Goal: Task Accomplishment & Management: Manage account settings

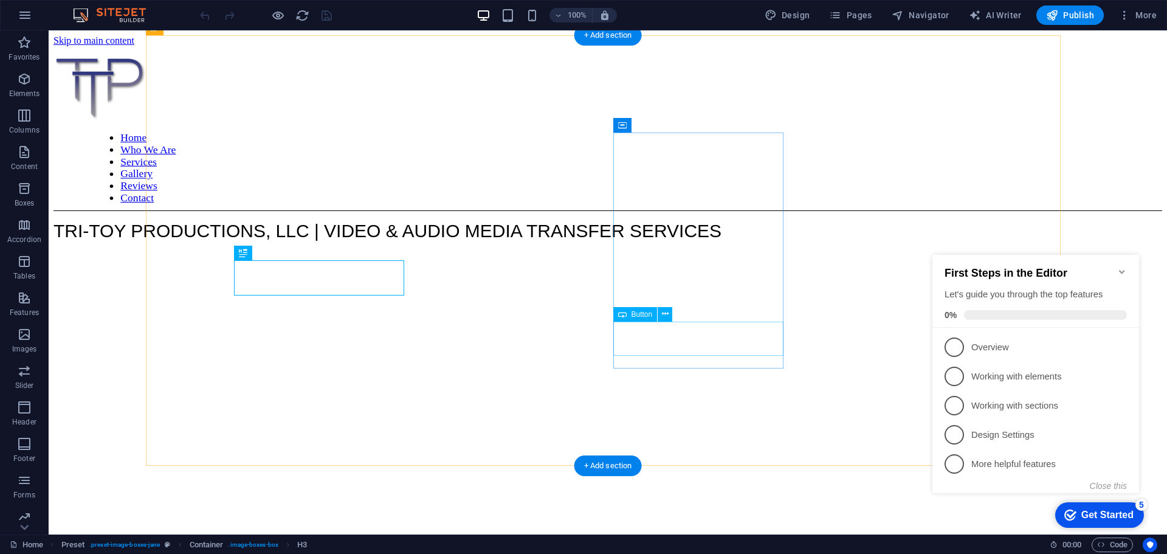
scroll to position [695, 0]
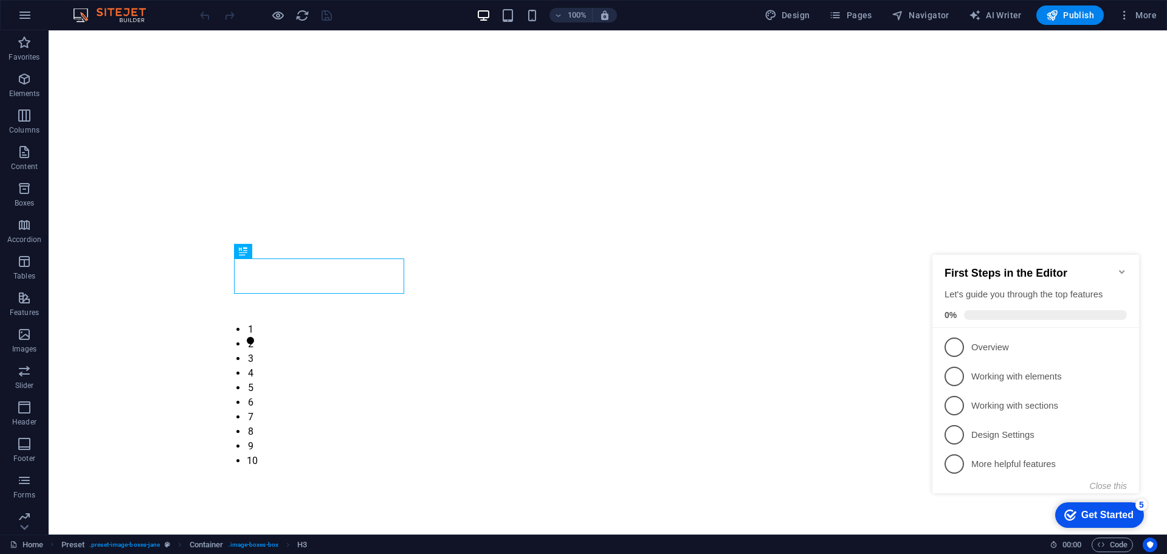
click at [1123, 270] on icon "Minimize checklist" at bounding box center [1121, 272] width 5 height 4
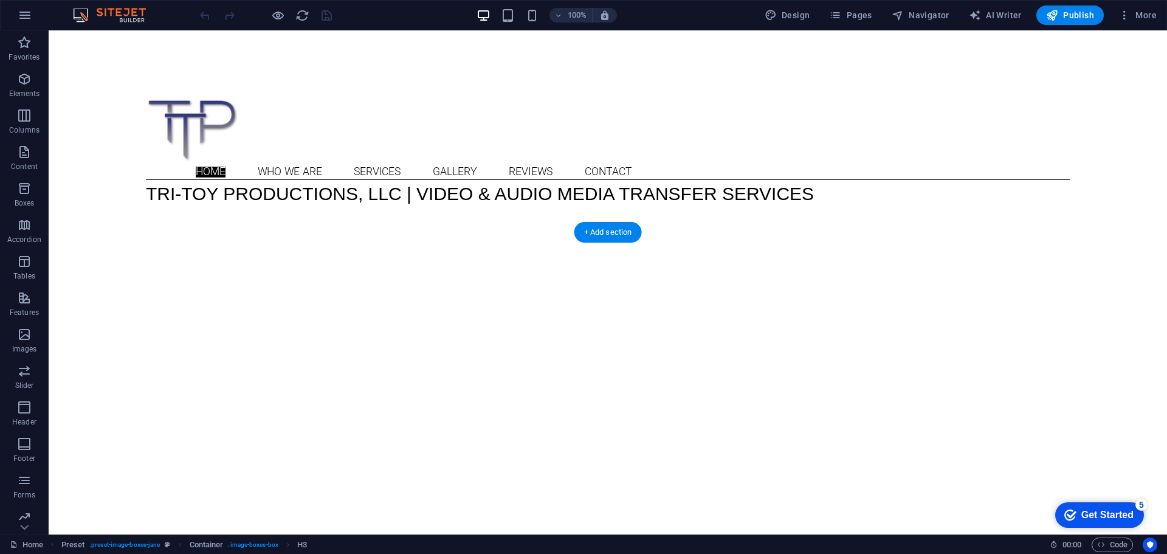
scroll to position [0, 0]
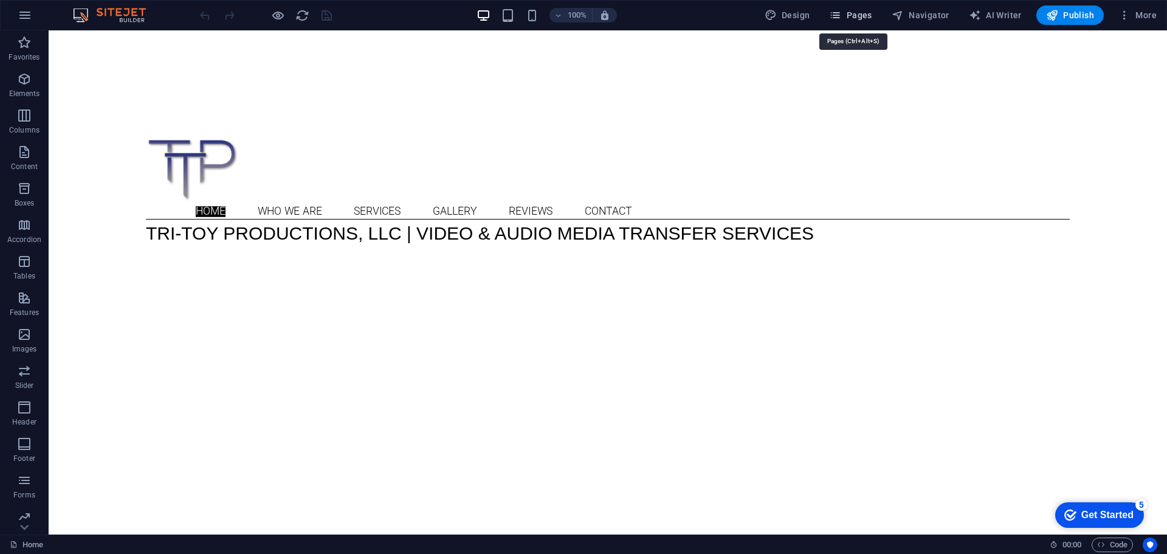
click at [865, 14] on span "Pages" at bounding box center [850, 15] width 43 height 12
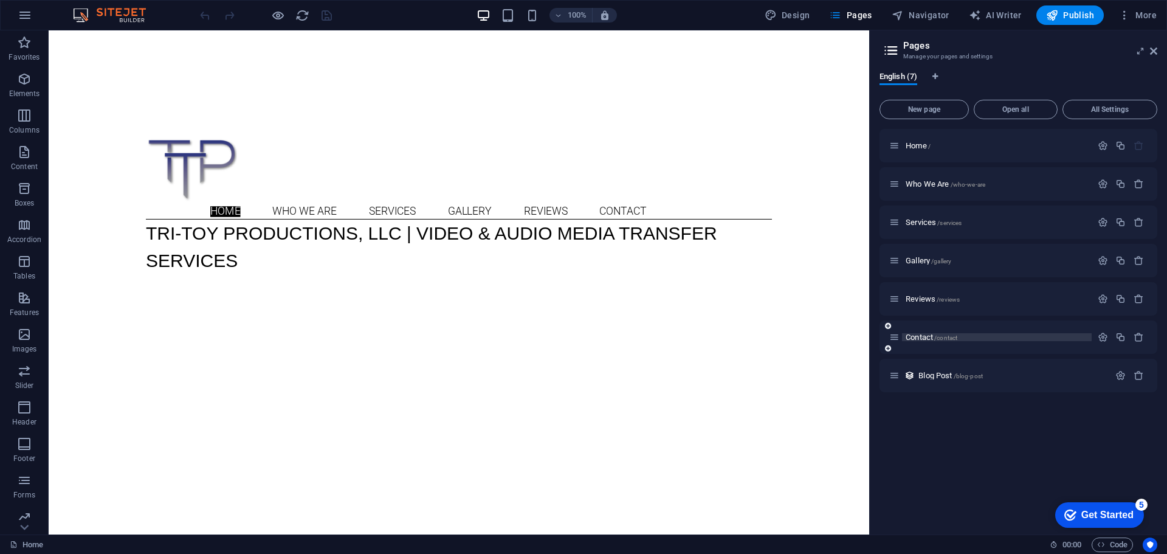
click at [993, 340] on p "Contact /contact" at bounding box center [996, 337] width 182 height 8
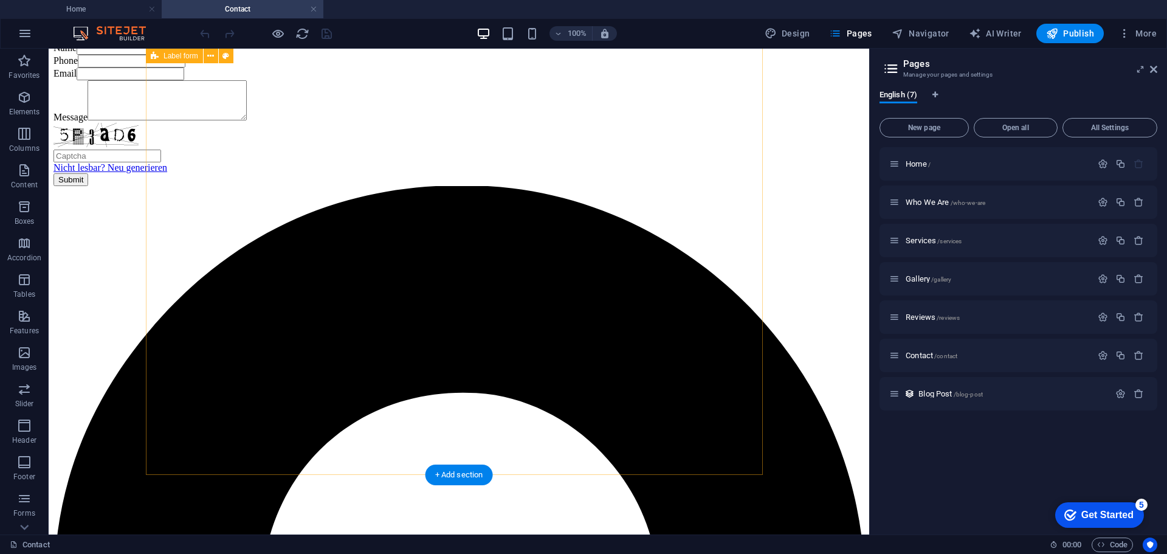
scroll to position [243, 0]
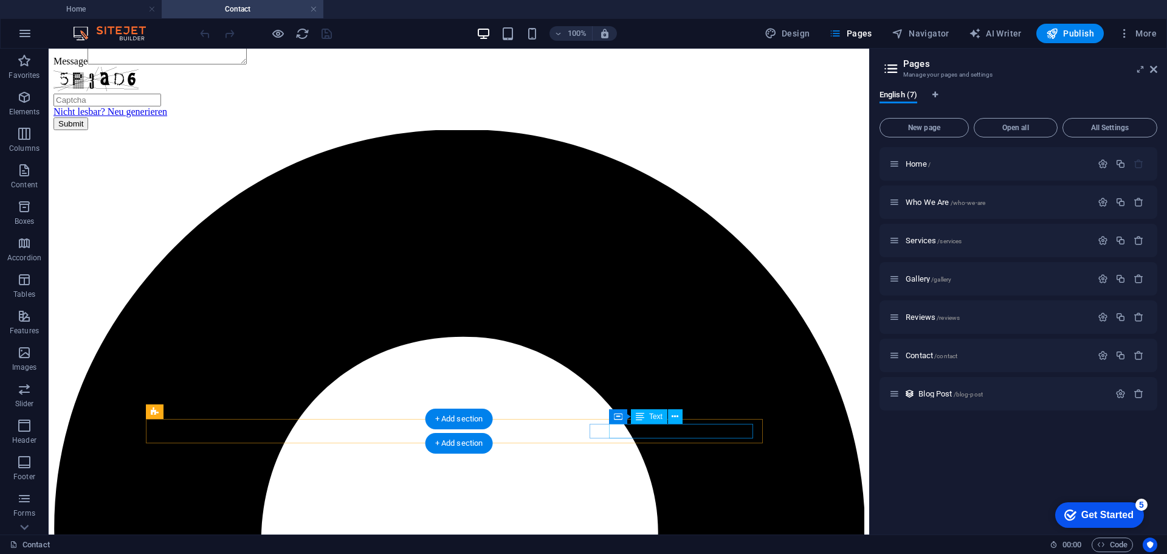
click at [678, 420] on icon at bounding box center [674, 416] width 7 height 13
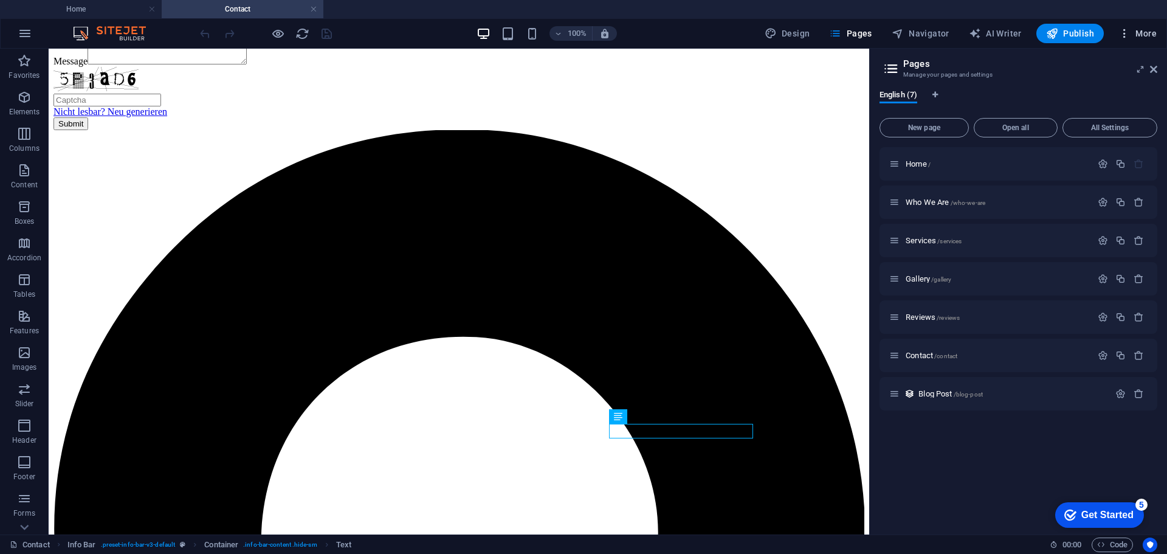
click at [1123, 38] on icon "button" at bounding box center [1124, 33] width 12 height 12
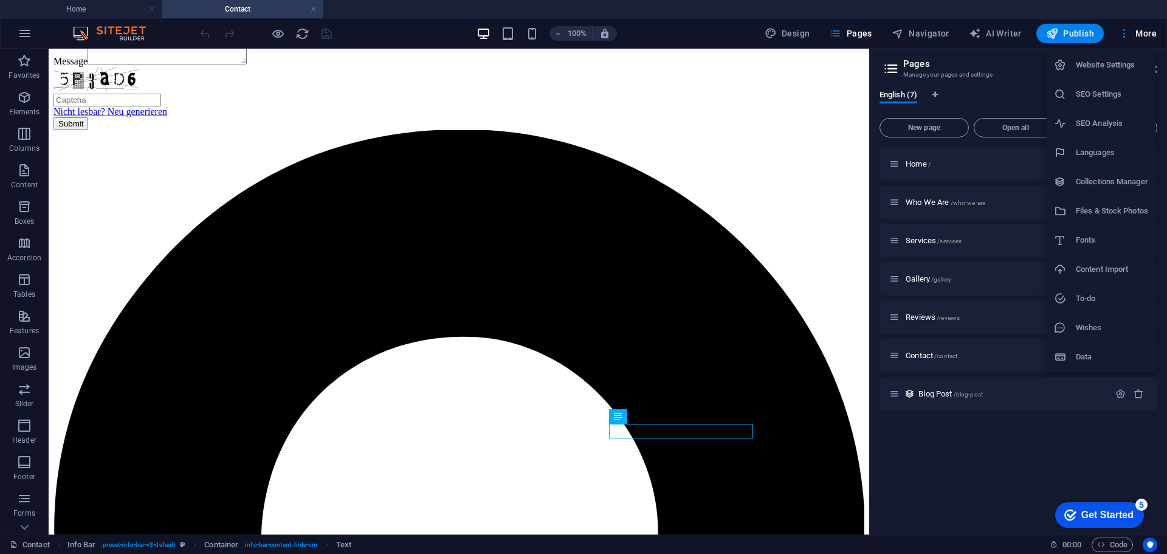
click at [1109, 59] on h6 "Website Settings" at bounding box center [1111, 65] width 72 height 15
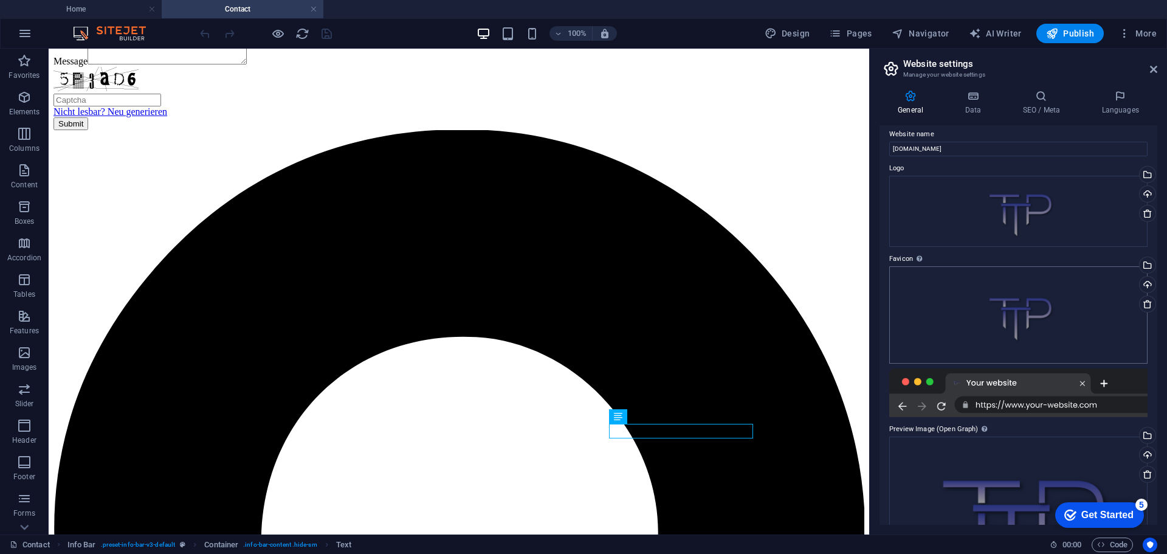
scroll to position [0, 0]
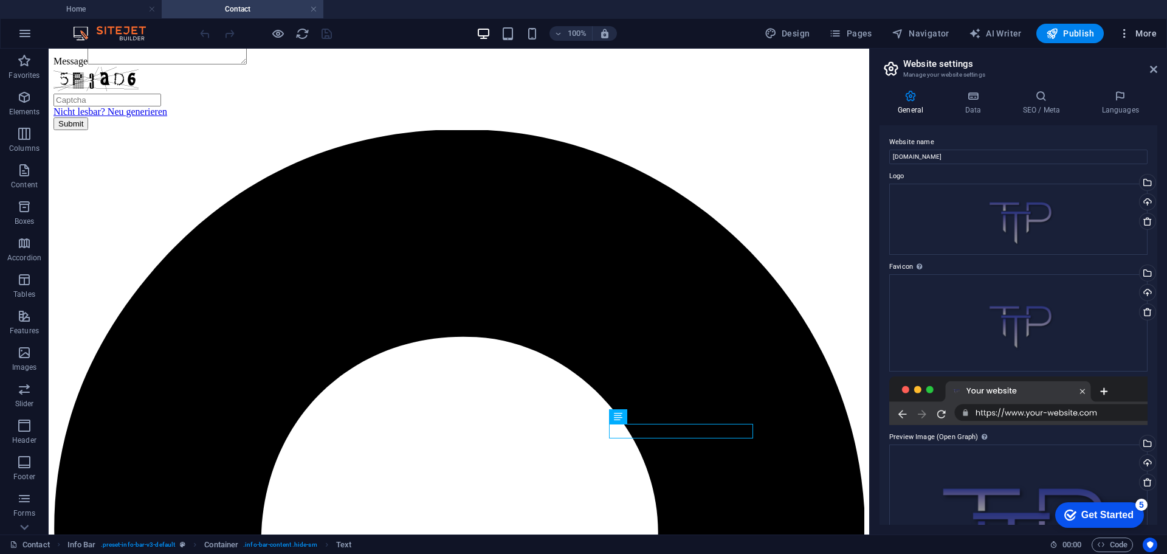
click at [1136, 36] on span "More" at bounding box center [1137, 33] width 38 height 12
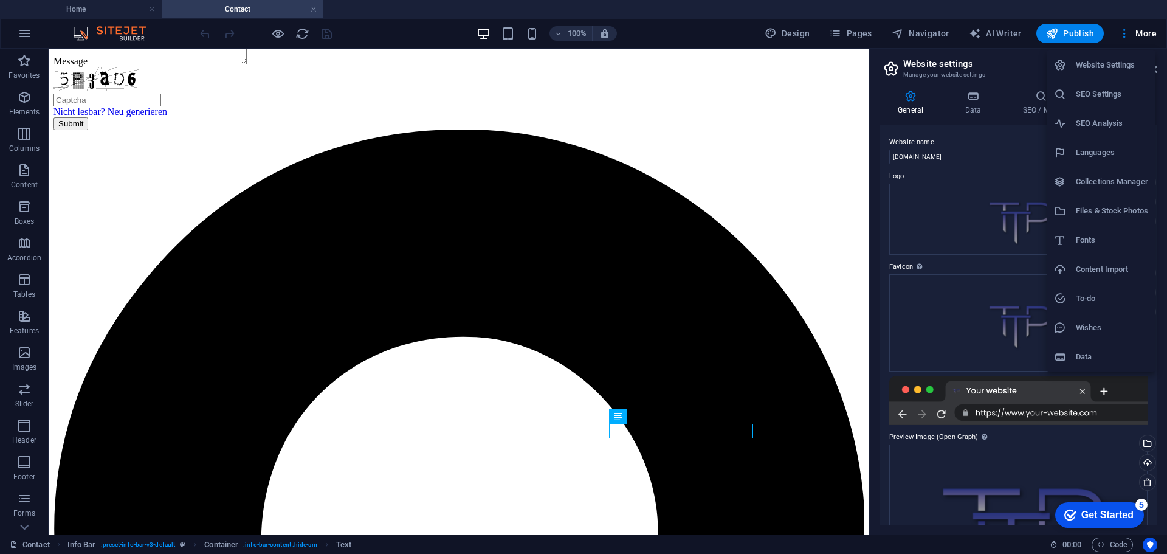
click at [730, 503] on div at bounding box center [583, 277] width 1167 height 554
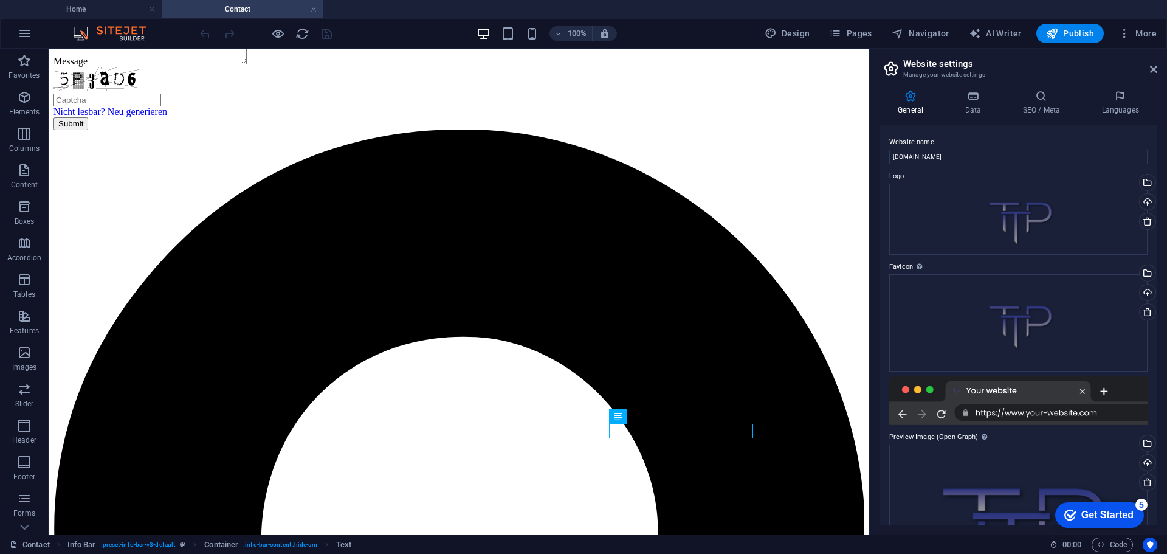
click at [131, 27] on img at bounding box center [115, 33] width 91 height 15
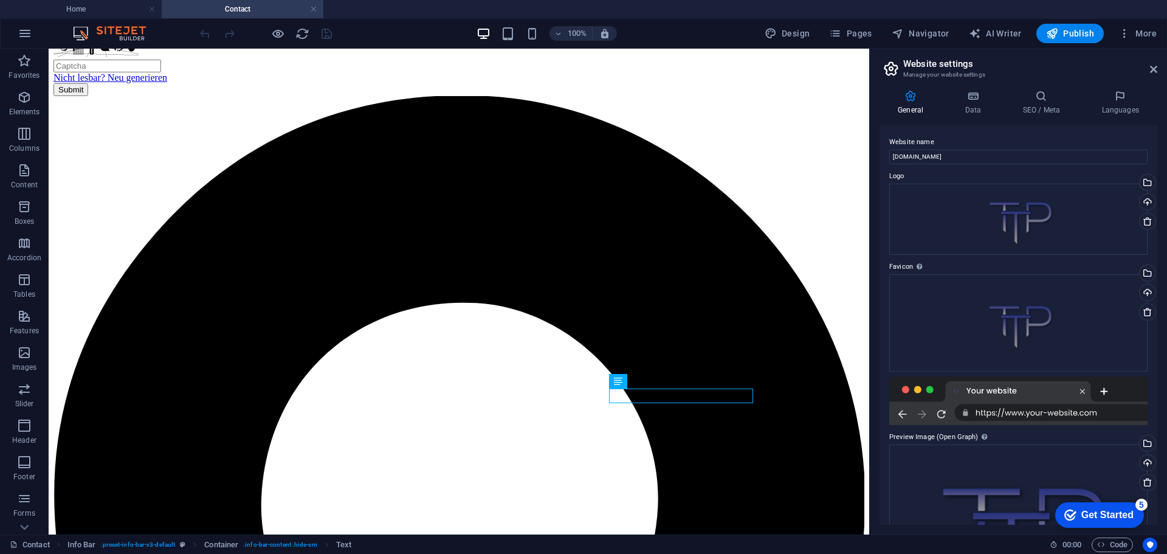
scroll to position [278, 0]
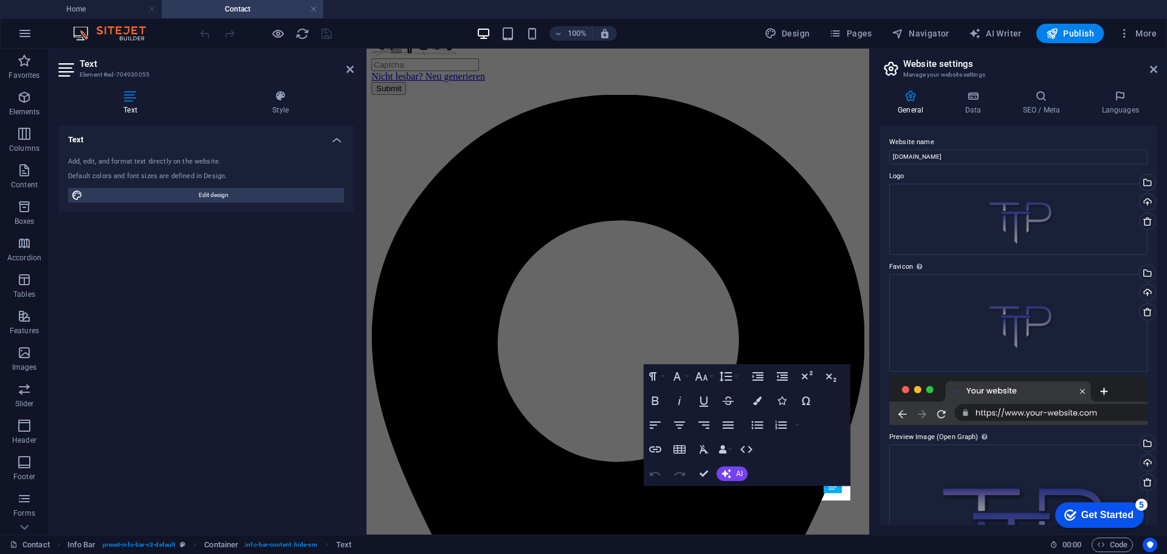
scroll to position [84, 0]
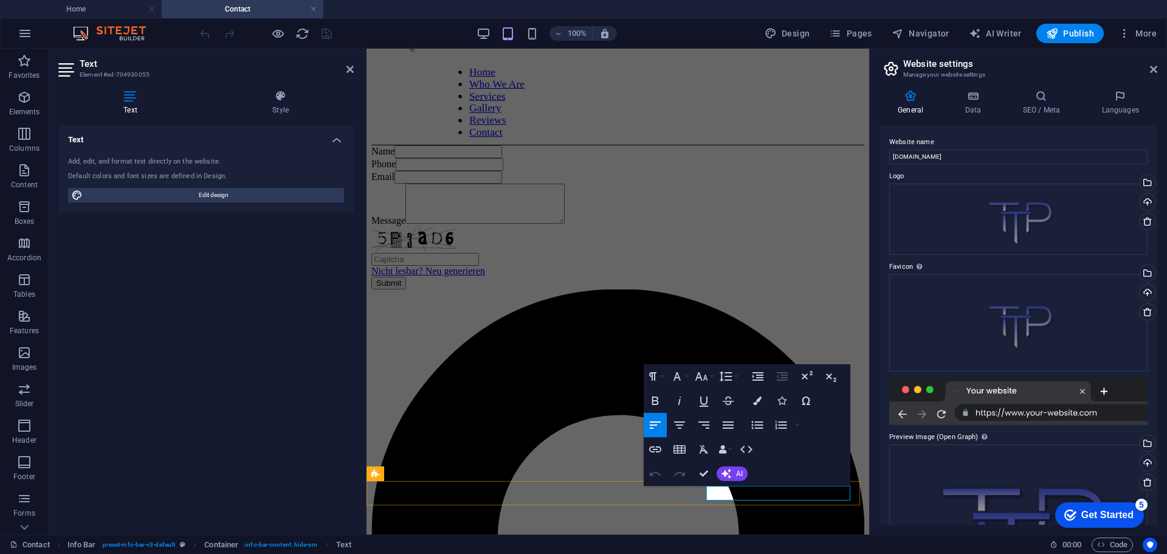
drag, startPoint x: 828, startPoint y: 492, endPoint x: 717, endPoint y: 493, distance: 111.2
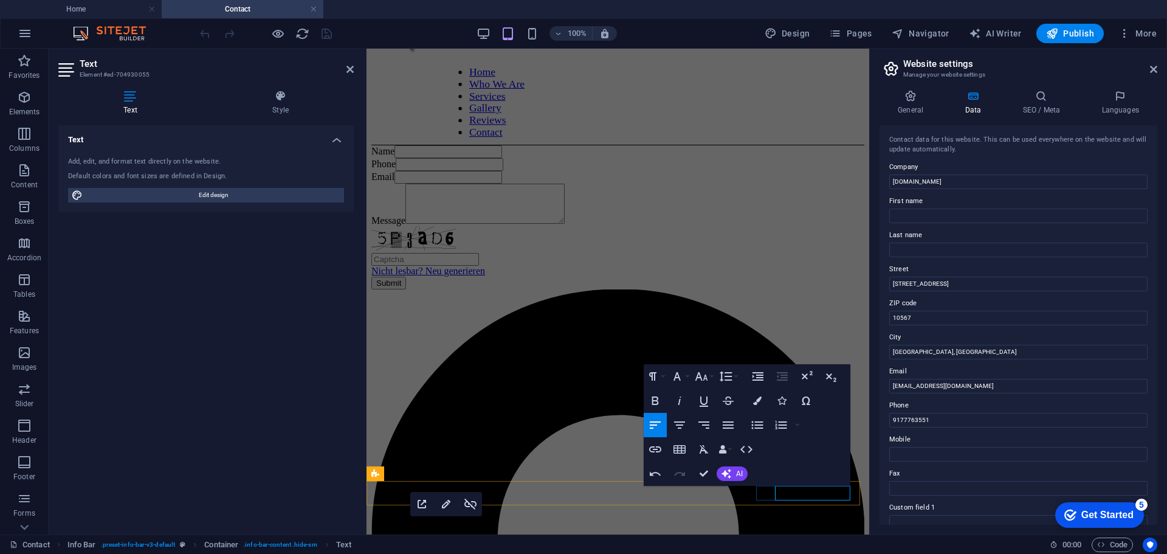
click at [873, 537] on div "Contact Info Bar . preset-info-bar-v3-default Container . info-bar-content .hid…" at bounding box center [525, 544] width 1030 height 15
click at [1015, 58] on h2 "Website settings" at bounding box center [1030, 63] width 254 height 11
click at [804, 145] on div "Name Phone Email Message Nicht lesbar? Neu generieren Submit" at bounding box center [617, 217] width 493 height 144
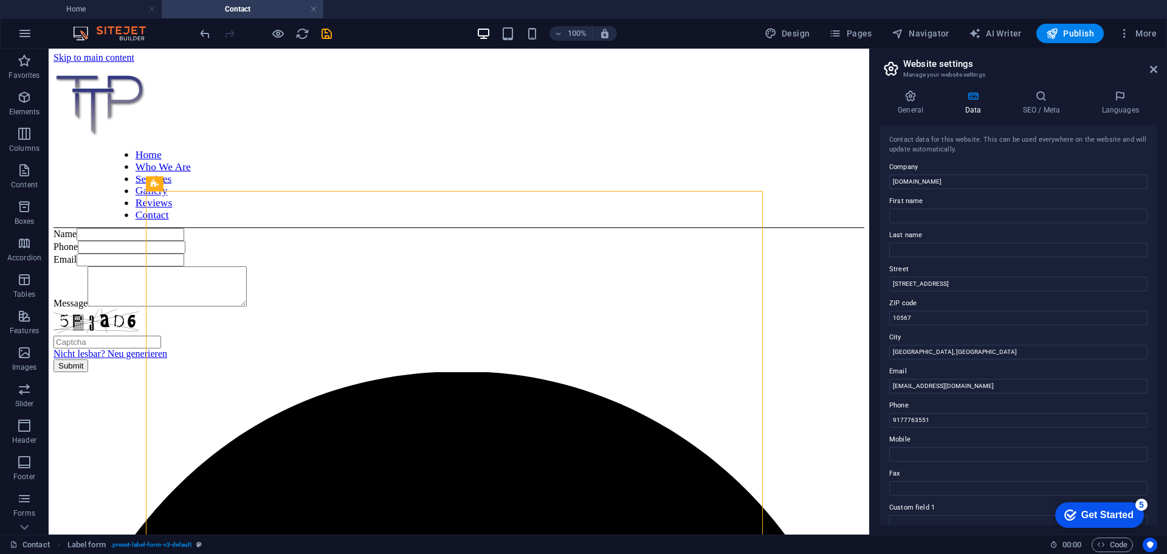
scroll to position [0, 0]
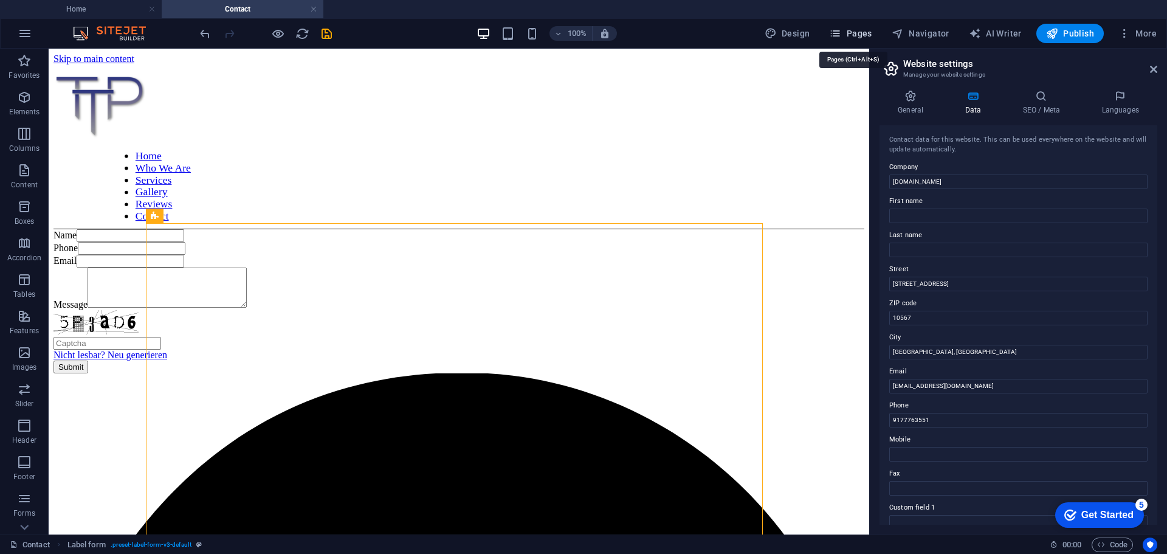
click at [861, 39] on span "Pages" at bounding box center [850, 33] width 43 height 12
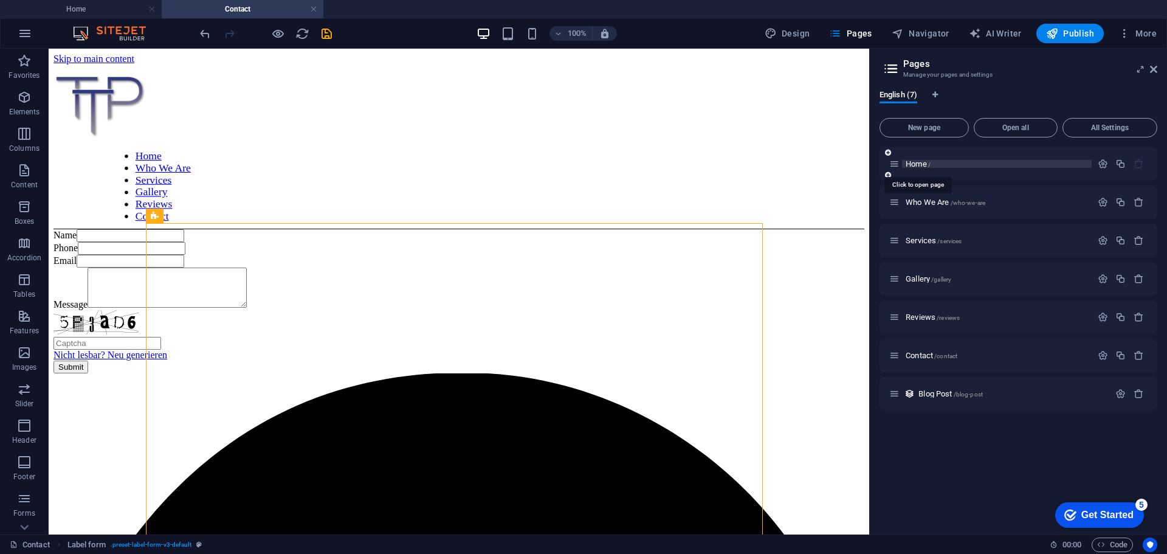
click at [918, 162] on span "Home /" at bounding box center [917, 163] width 25 height 9
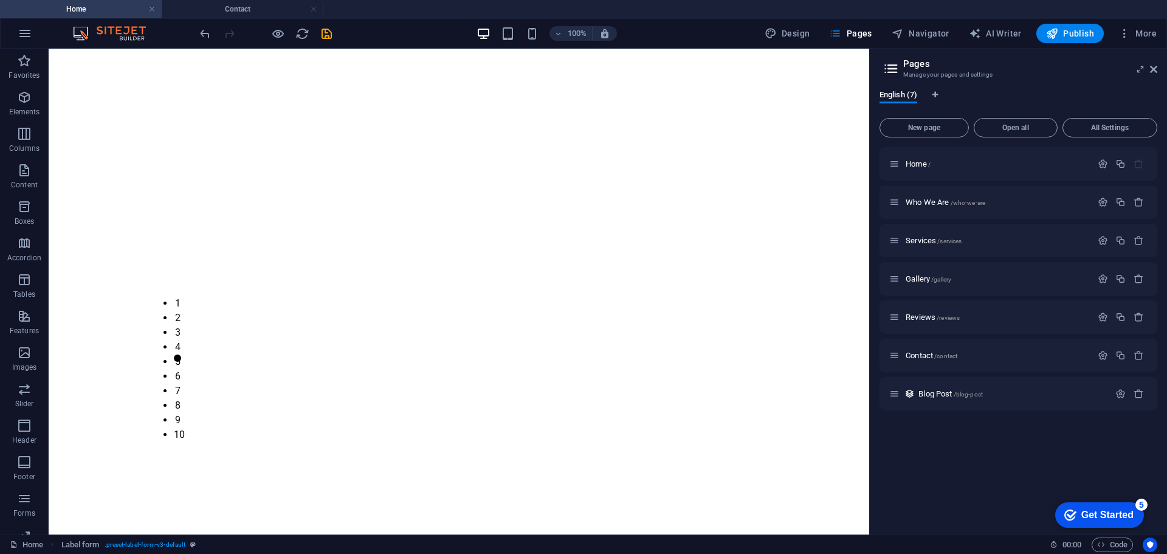
scroll to position [775, 0]
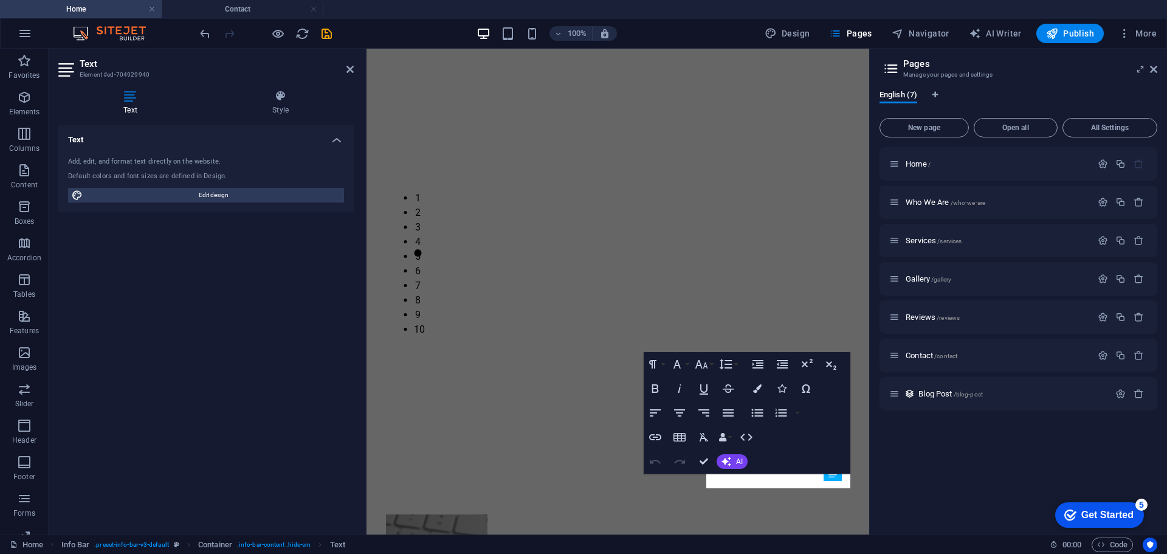
scroll to position [615, 0]
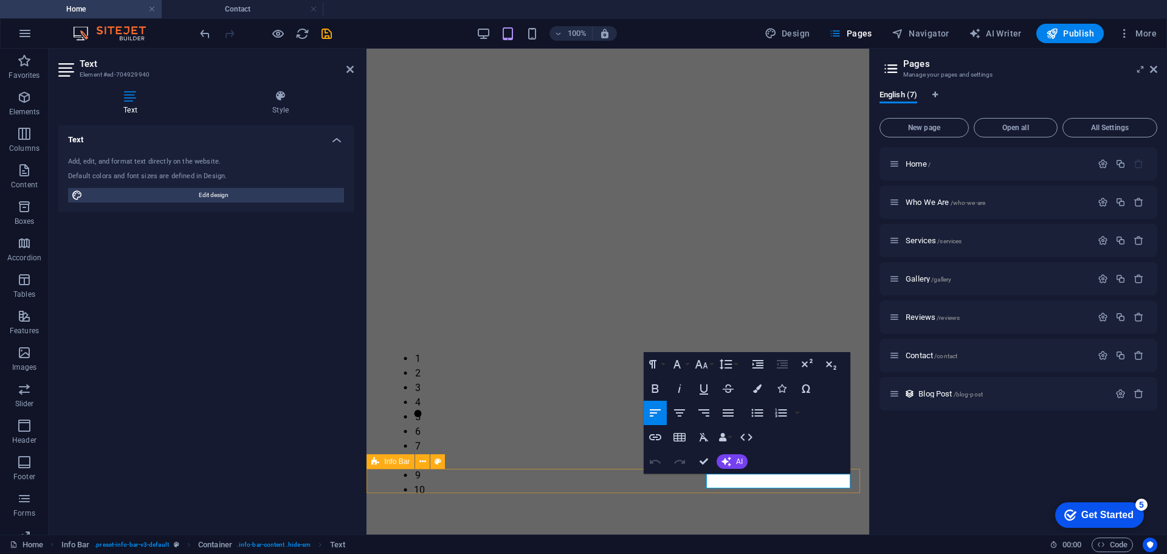
drag, startPoint x: 828, startPoint y: 481, endPoint x: 700, endPoint y: 479, distance: 128.2
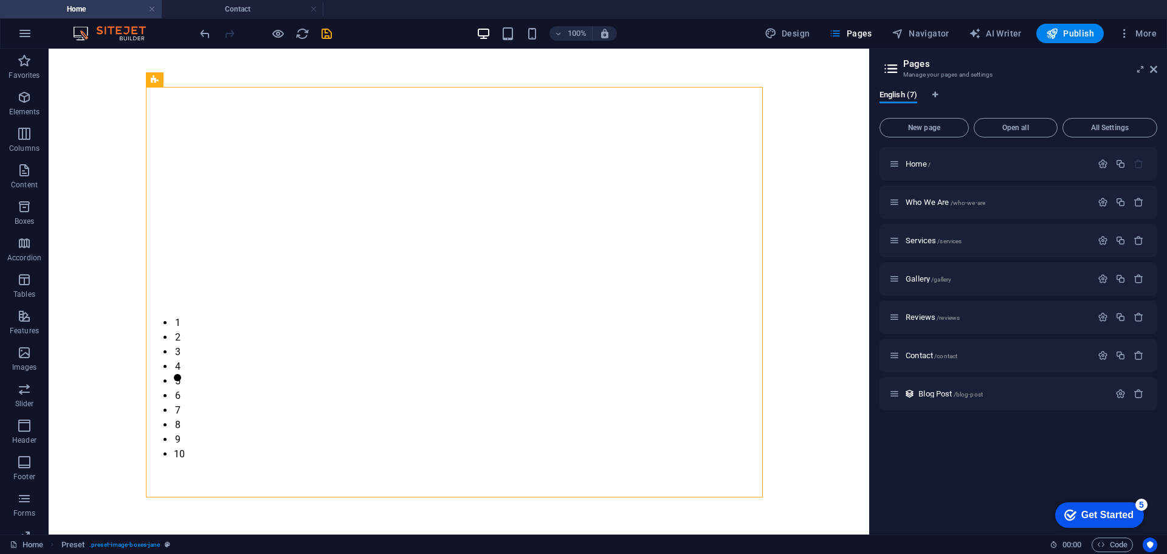
scroll to position [775, 0]
click at [928, 204] on span "Who We Are /who-we-are" at bounding box center [945, 201] width 80 height 9
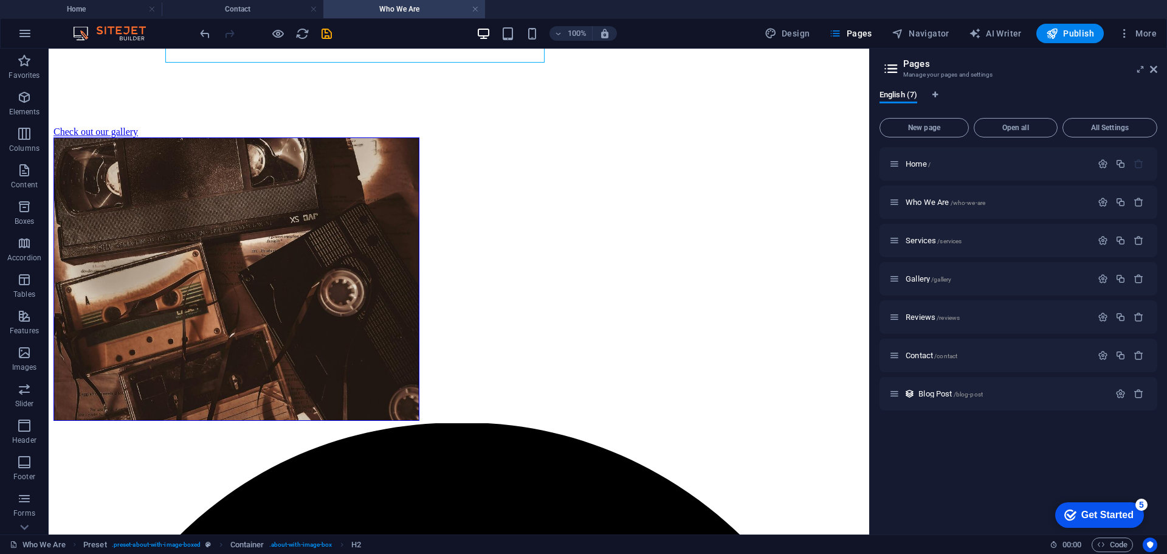
scroll to position [314, 0]
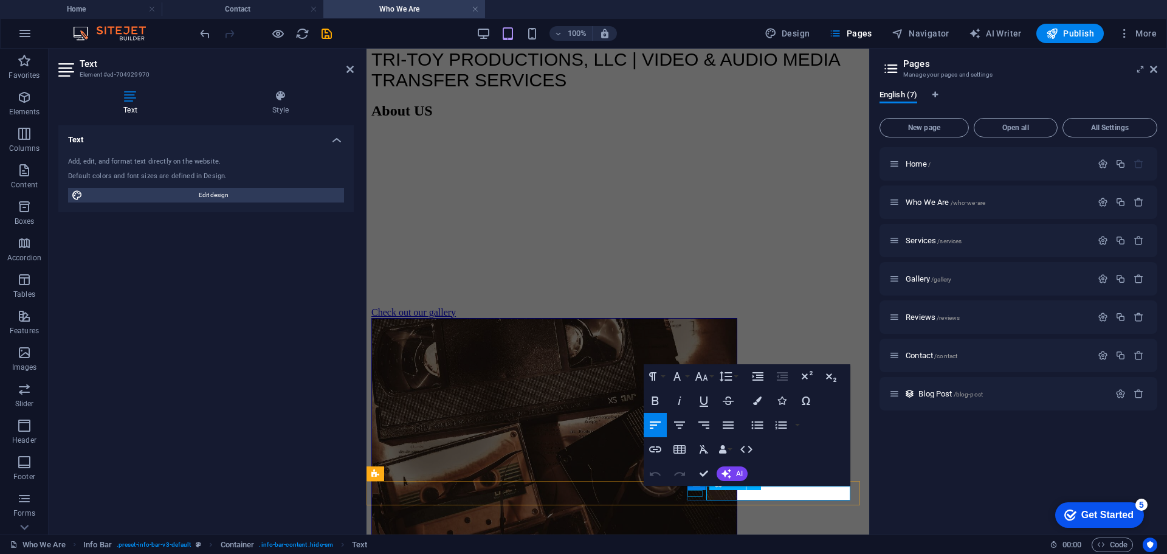
drag, startPoint x: 828, startPoint y: 494, endPoint x: 701, endPoint y: 491, distance: 127.6
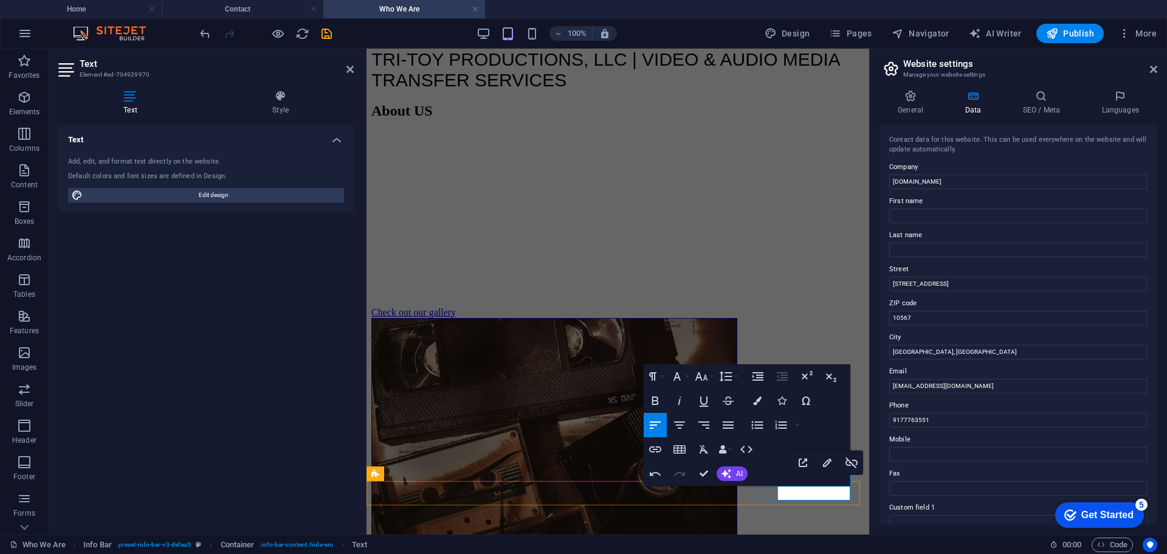
drag, startPoint x: 777, startPoint y: 495, endPoint x: 856, endPoint y: 493, distance: 79.0
copy p "trish@tri-toy .com"
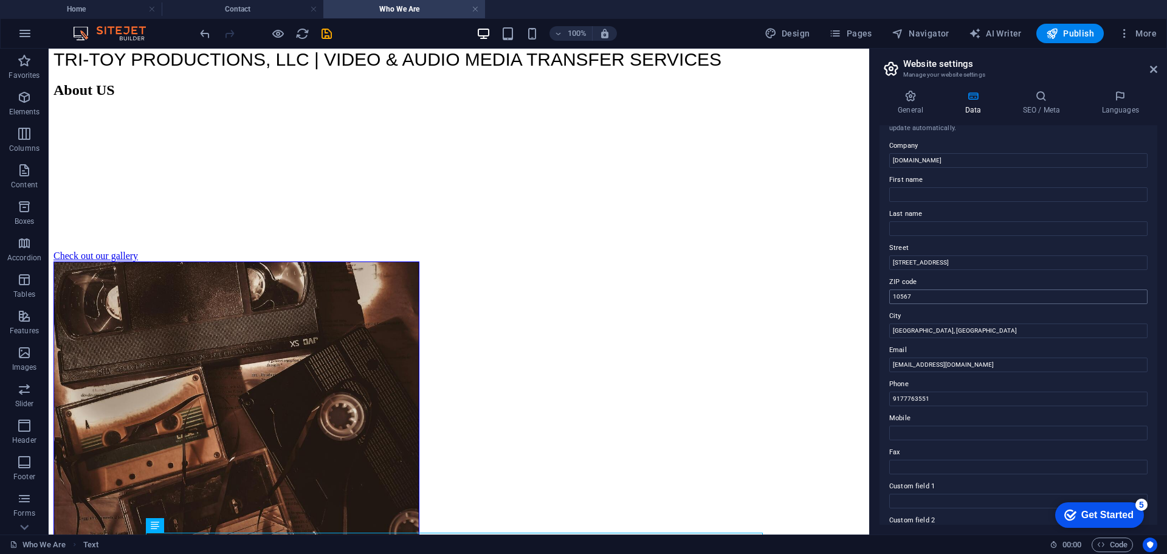
scroll to position [0, 0]
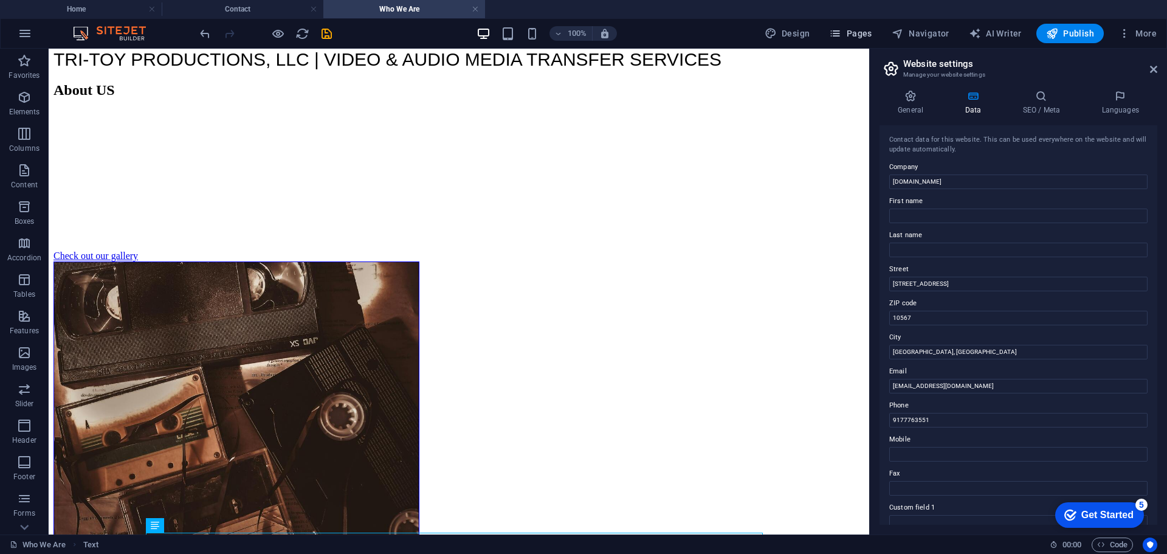
click at [866, 33] on span "Pages" at bounding box center [850, 33] width 43 height 12
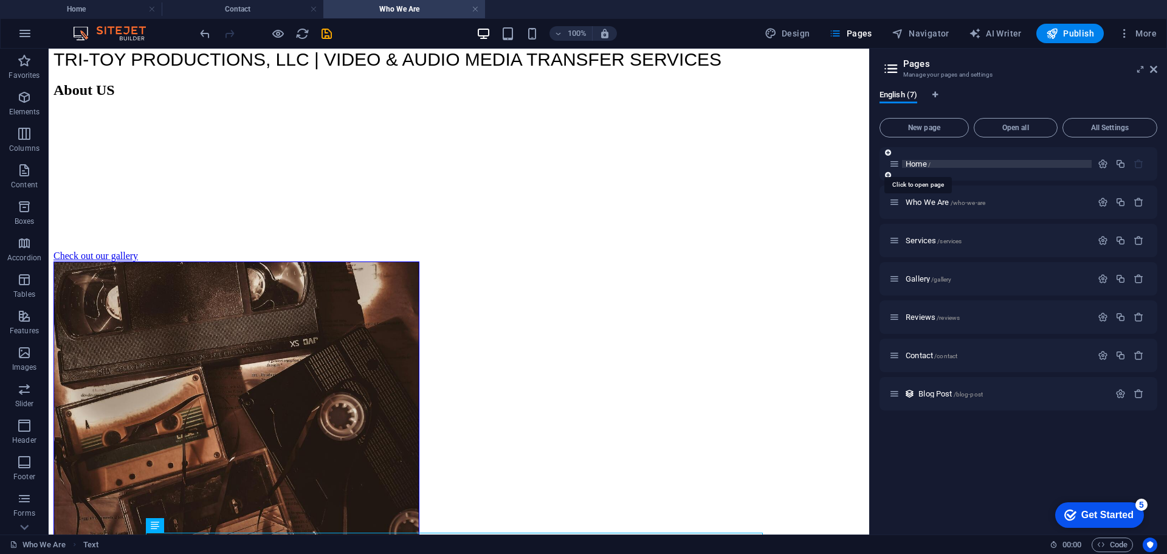
click at [919, 162] on span "Home /" at bounding box center [917, 163] width 25 height 9
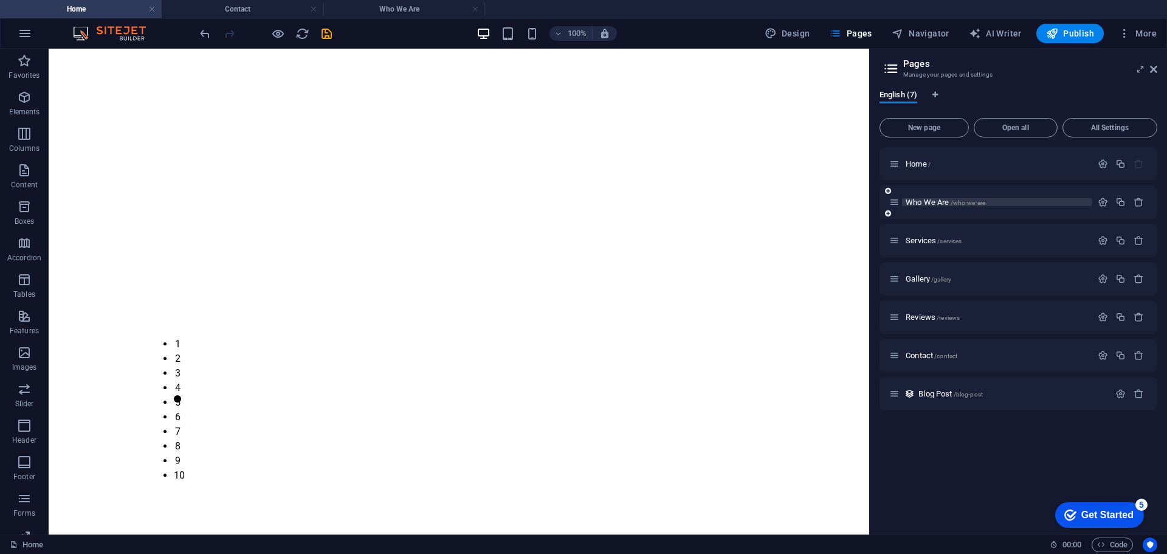
click at [918, 202] on span "Who We Are /who-we-are" at bounding box center [945, 201] width 80 height 9
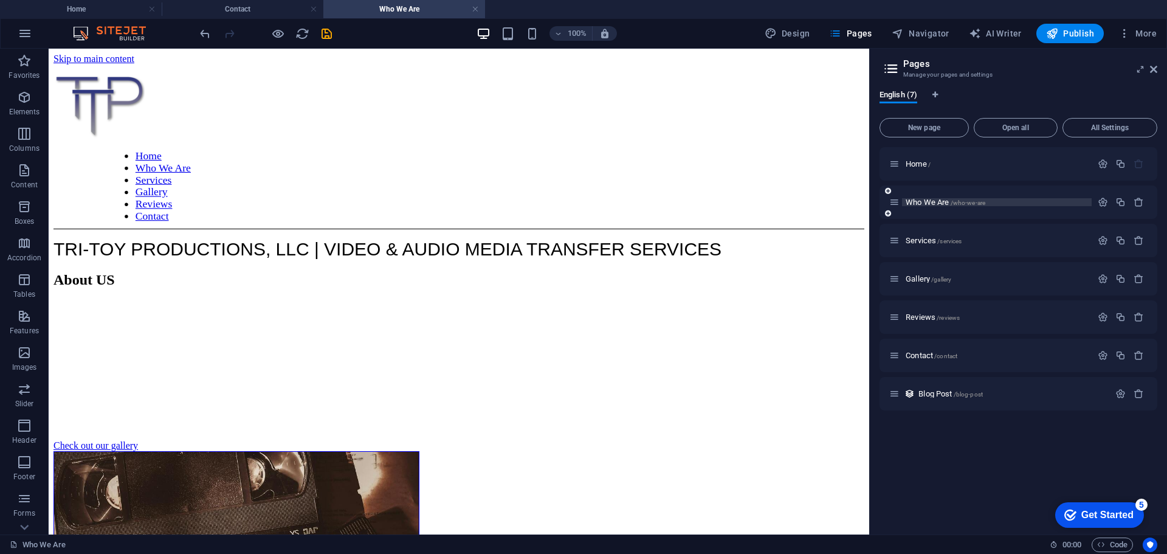
scroll to position [190, 0]
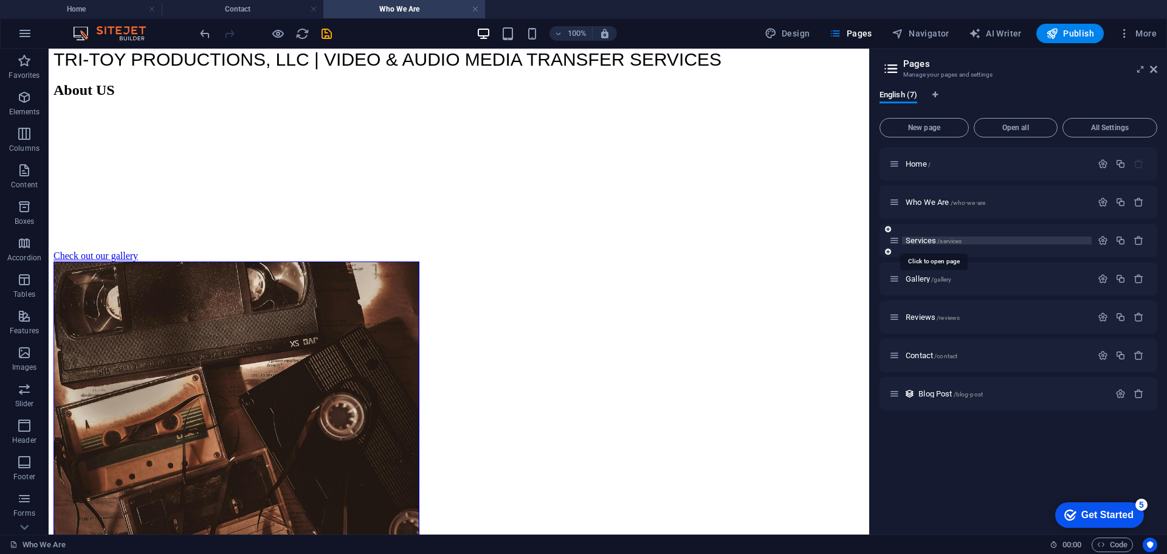
click at [916, 241] on span "Services /services" at bounding box center [933, 240] width 56 height 9
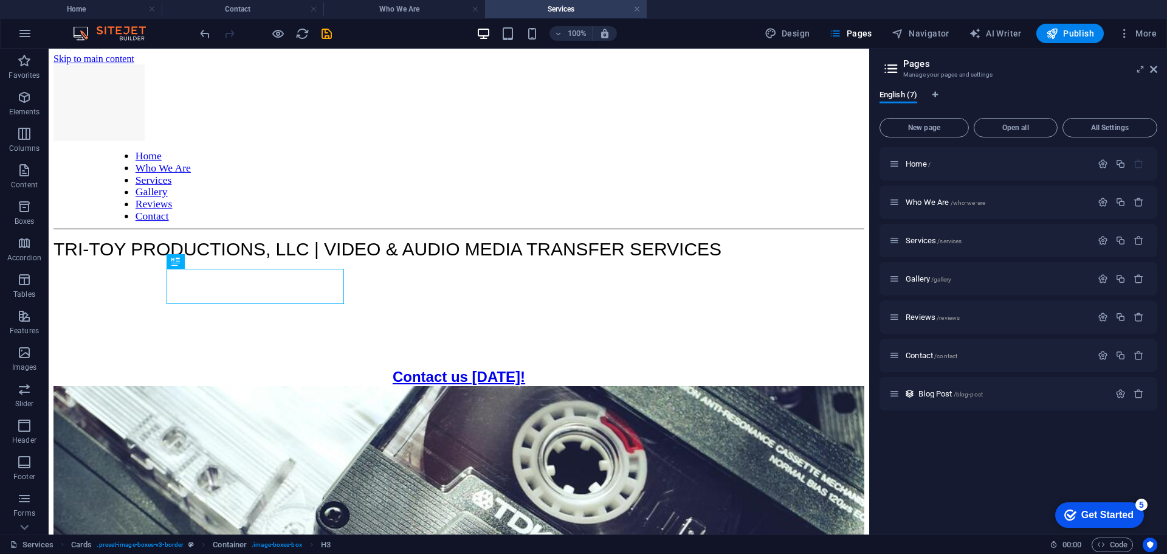
scroll to position [299, 0]
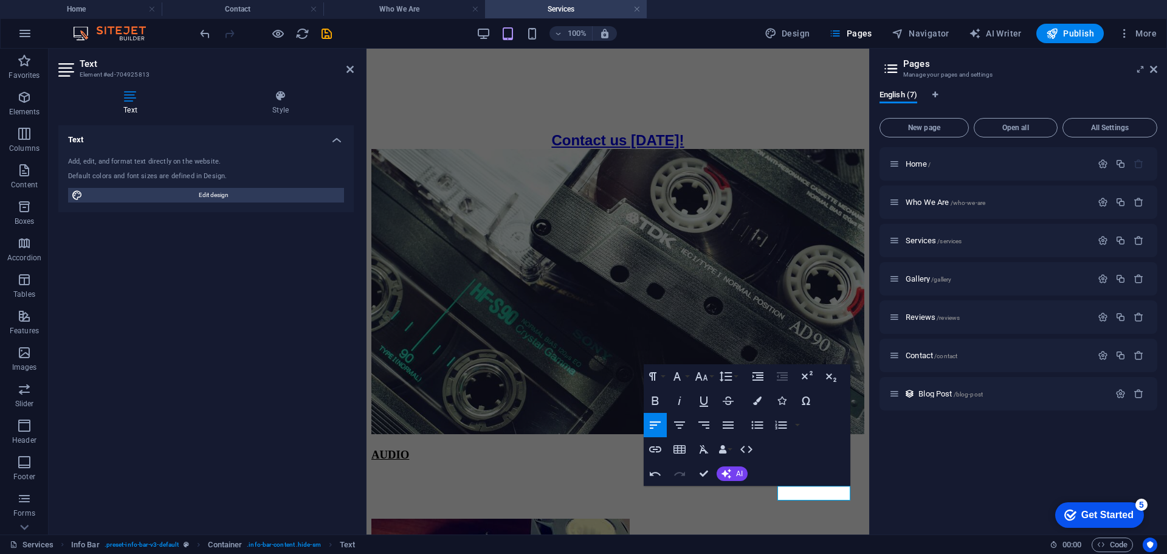
click at [988, 482] on div "Home / Who We Are /who-we-are Services /services Gallery /gallery Reviews /revi…" at bounding box center [1018, 335] width 278 height 377
click at [925, 278] on span "Gallery /gallery" at bounding box center [928, 278] width 46 height 9
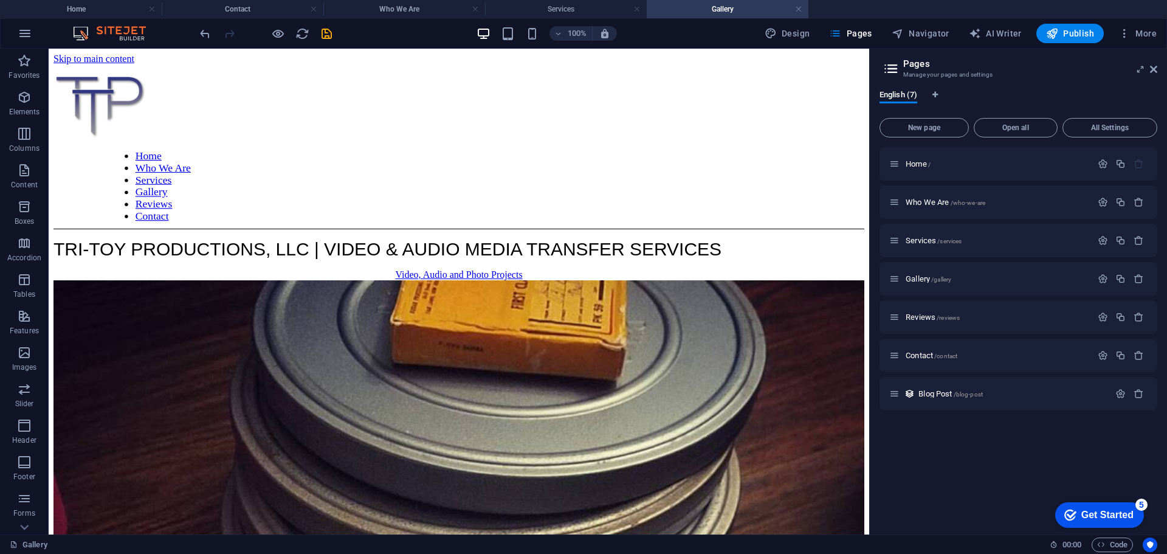
scroll to position [674, 0]
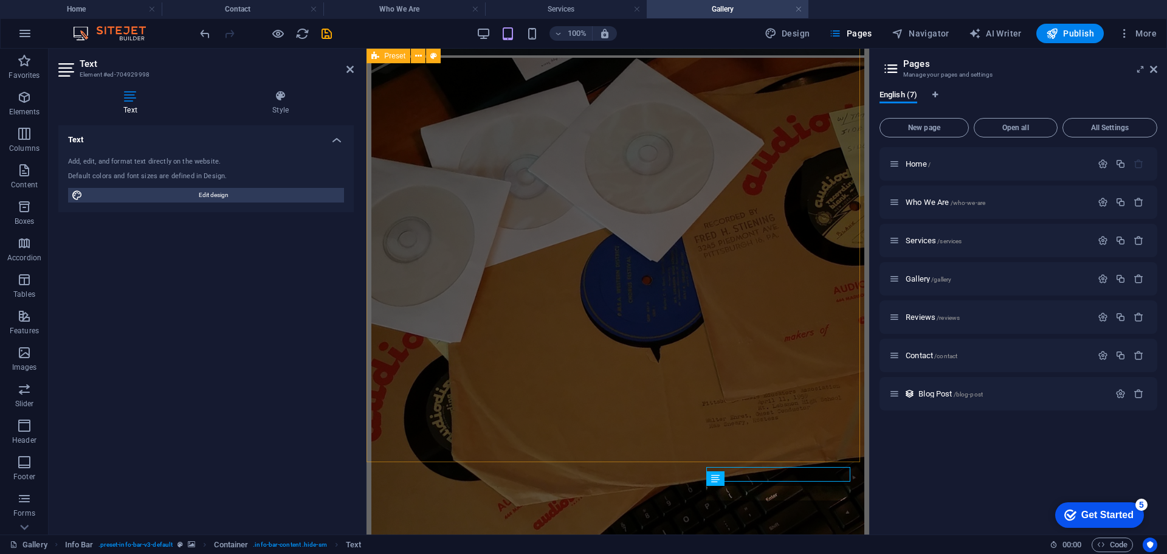
scroll to position [1747, 0]
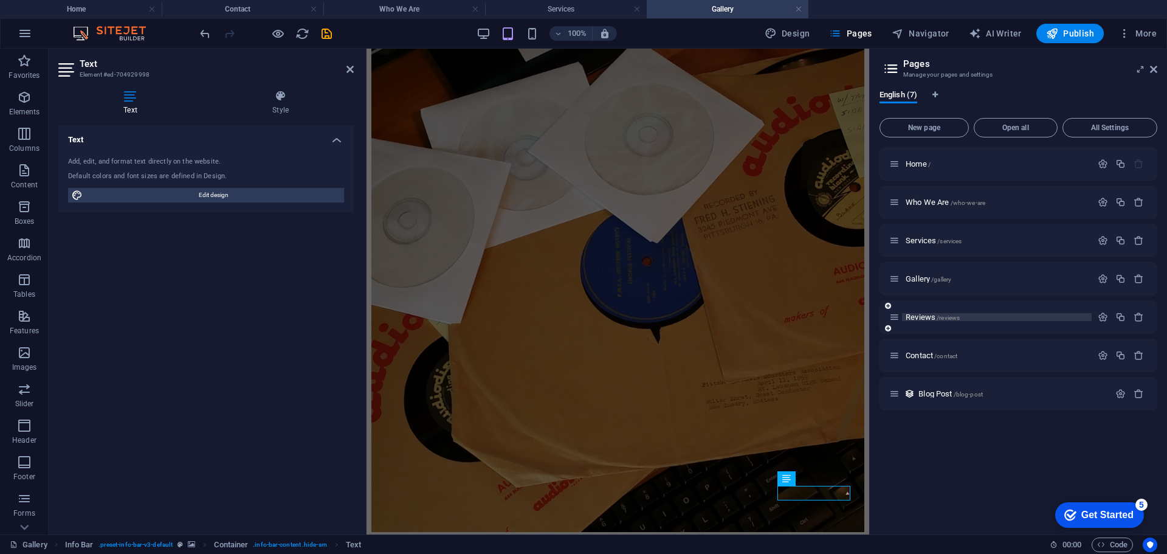
click at [938, 320] on span "/reviews" at bounding box center [947, 317] width 23 height 7
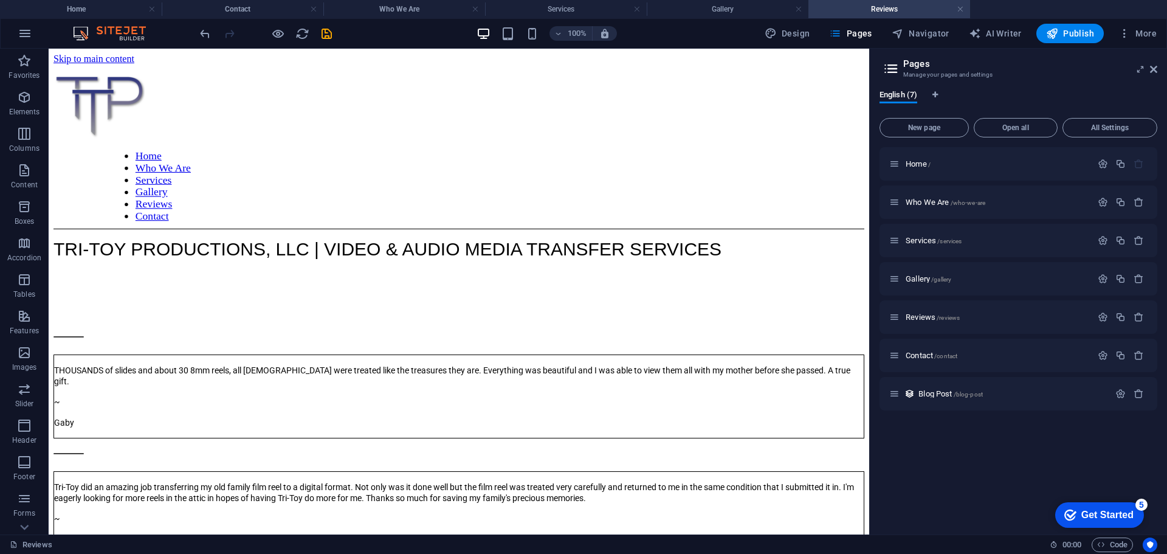
scroll to position [0, 0]
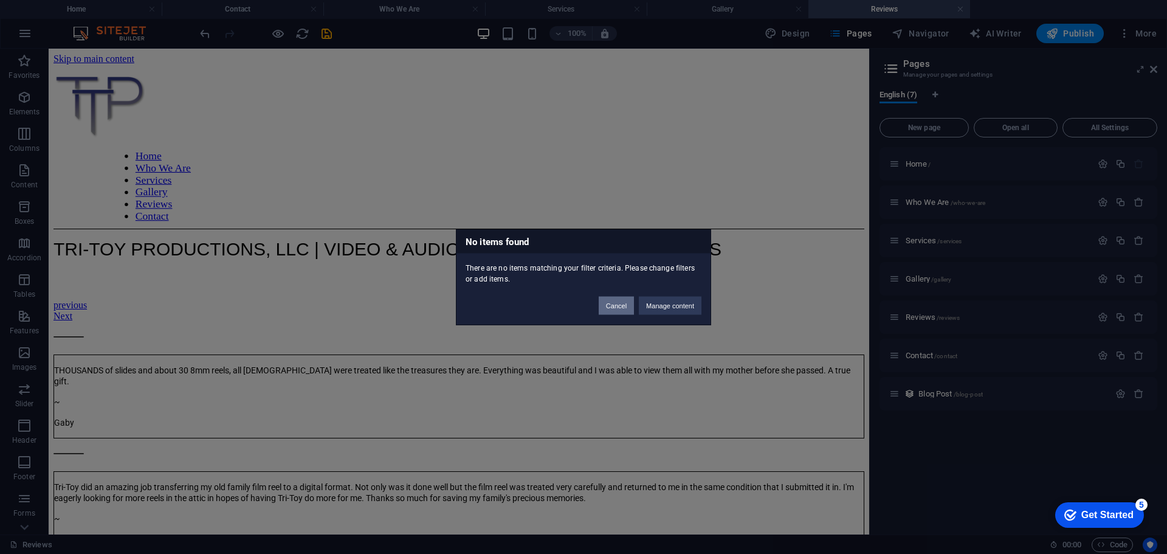
click at [620, 304] on button "Cancel" at bounding box center [616, 305] width 35 height 18
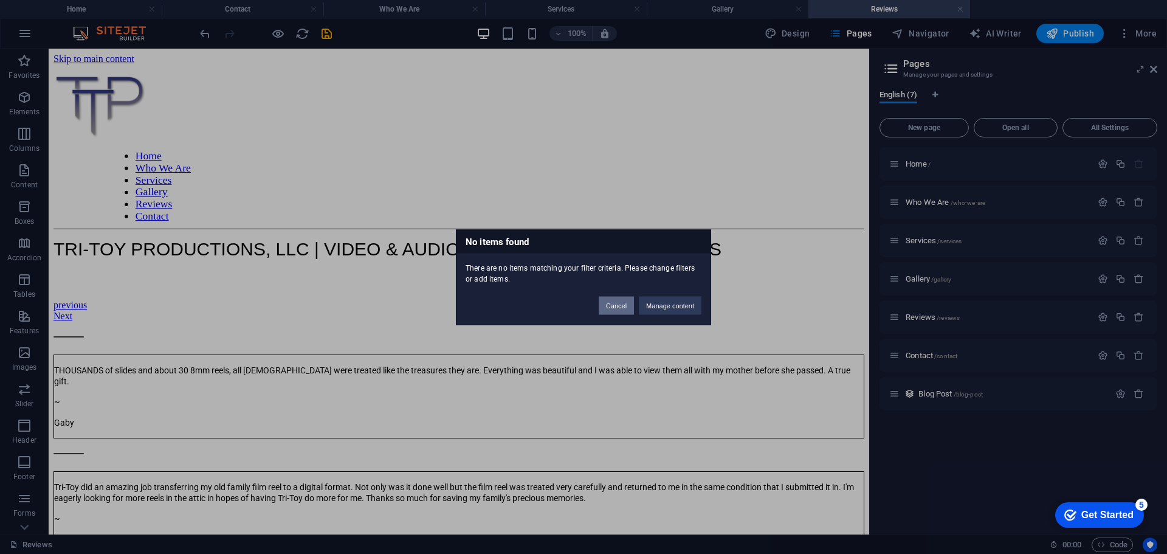
click at [626, 307] on button "Cancel" at bounding box center [616, 305] width 35 height 18
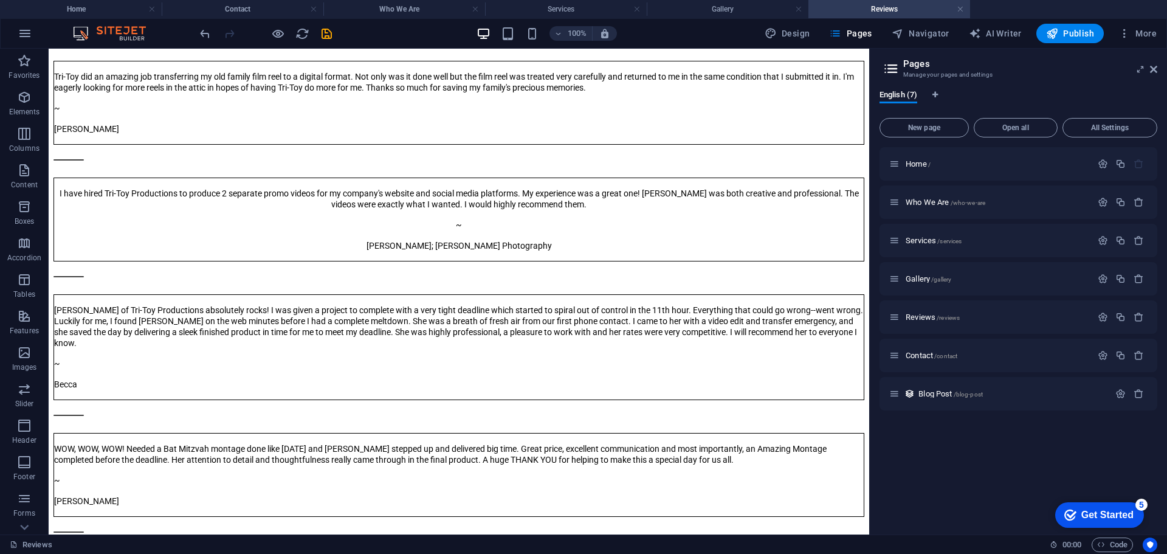
scroll to position [612, 0]
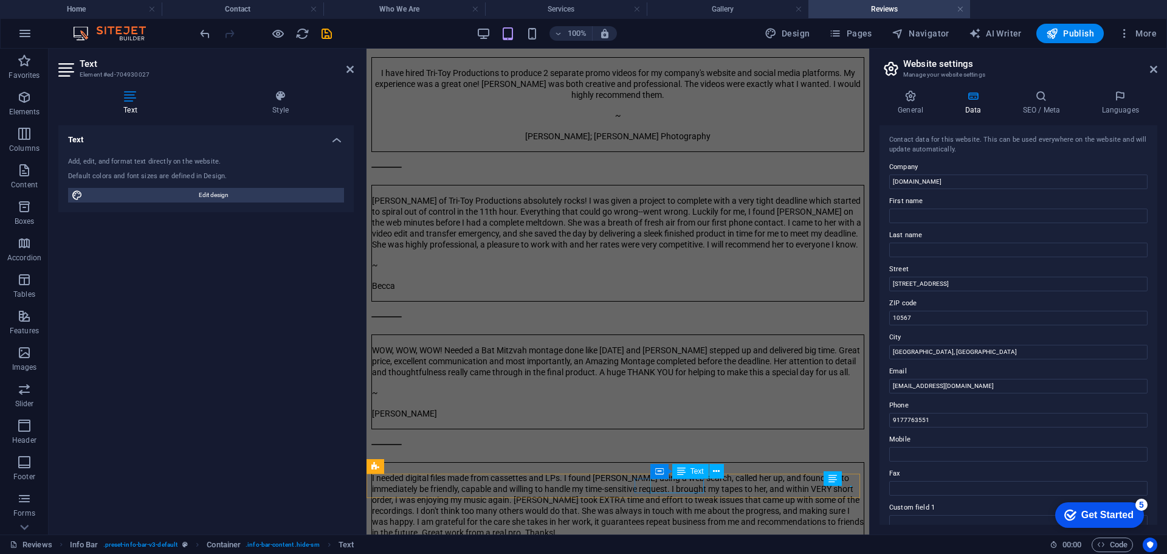
scroll to position [569, 0]
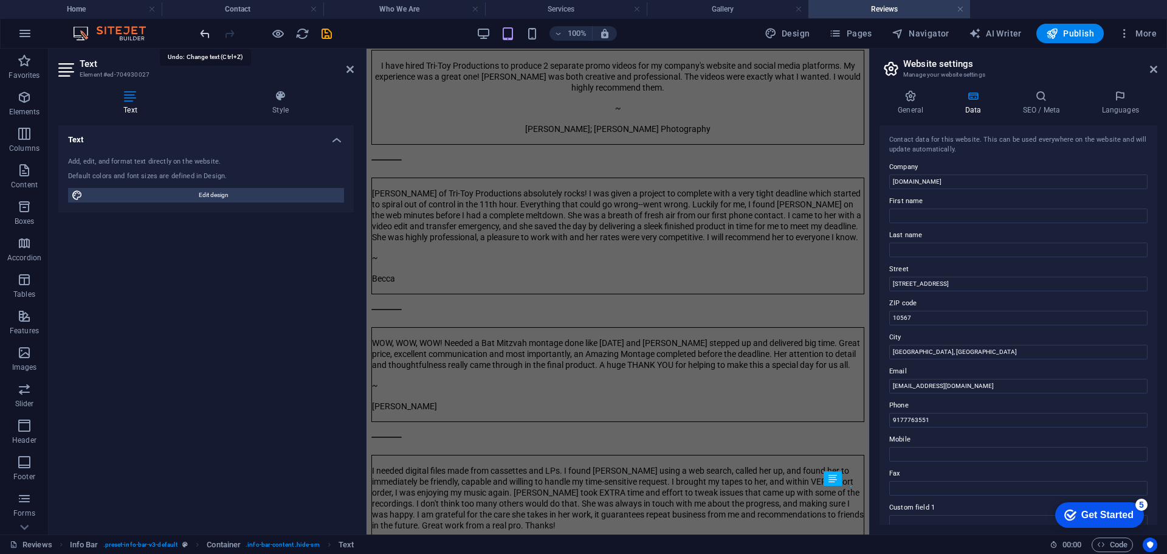
click at [208, 36] on icon "undo" at bounding box center [205, 34] width 14 height 14
click at [202, 30] on icon "undo" at bounding box center [205, 34] width 14 height 14
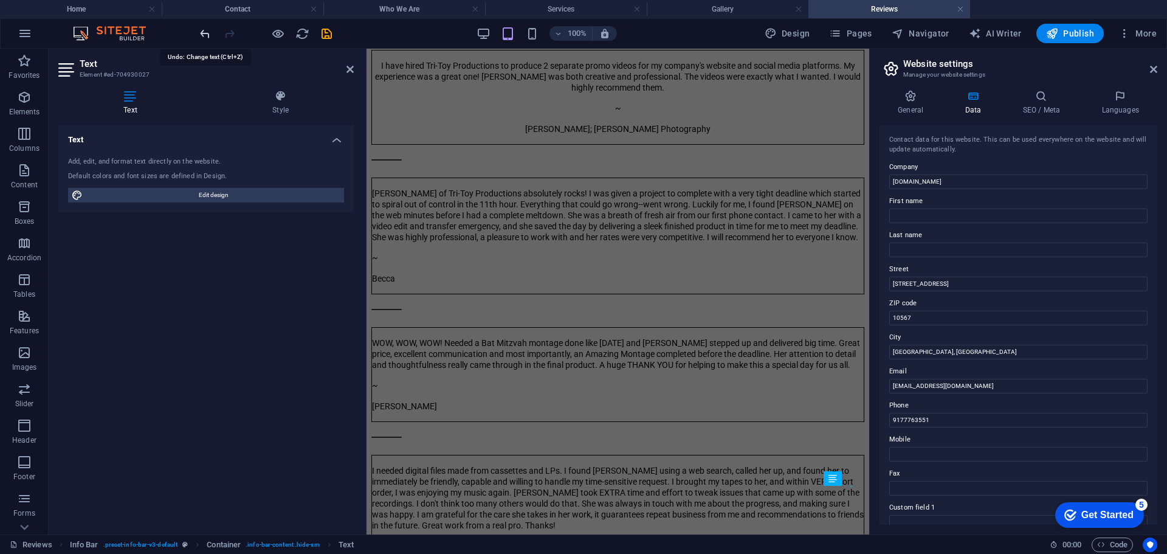
click at [202, 30] on icon "undo" at bounding box center [205, 34] width 14 height 14
click at [603, 374] on div "THOUSANDS of slides and about 30 8mm reels, all 40+ years old were treated like…" at bounding box center [617, 177] width 493 height 809
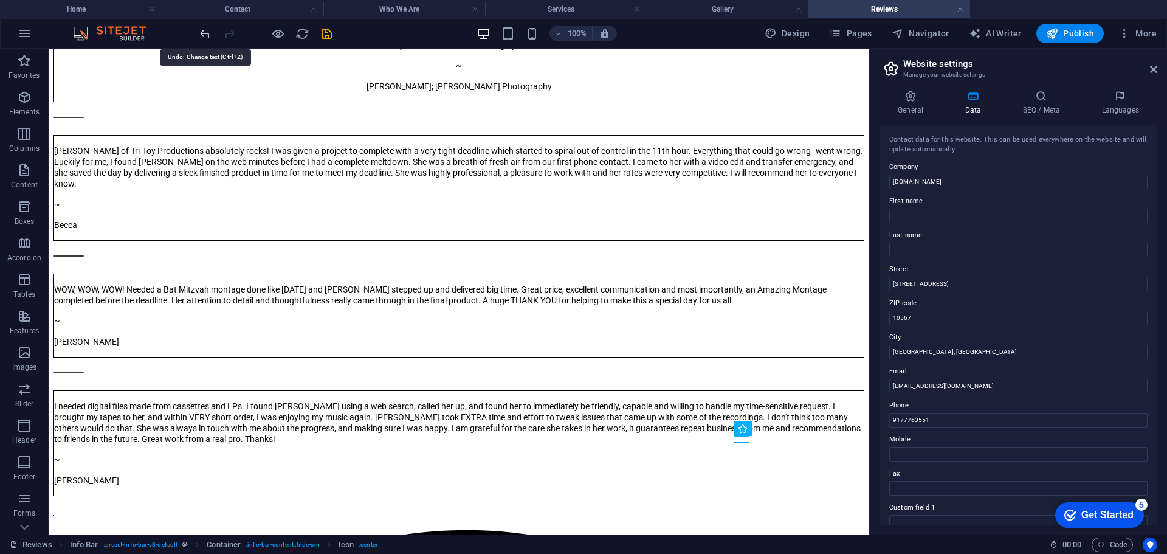
click at [206, 32] on icon "undo" at bounding box center [205, 34] width 14 height 14
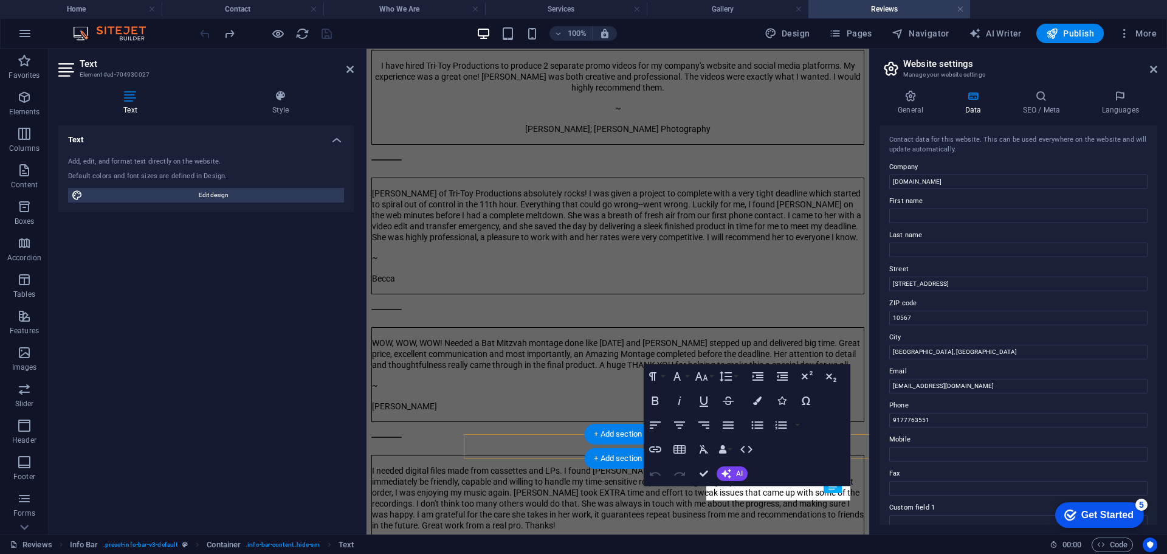
scroll to position [562, 0]
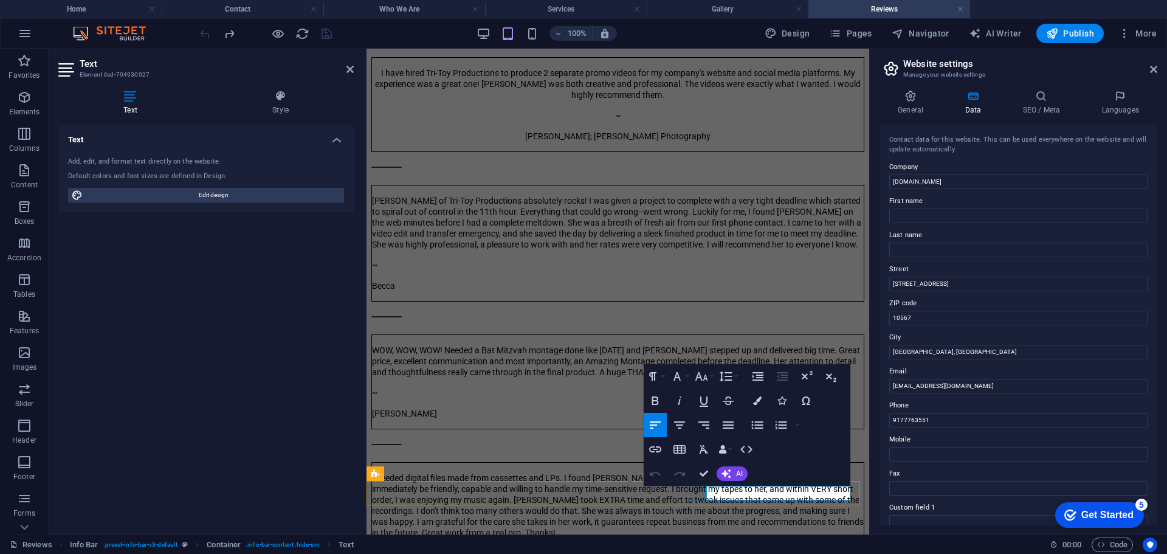
click at [850, 30] on span "Pages" at bounding box center [850, 33] width 43 height 12
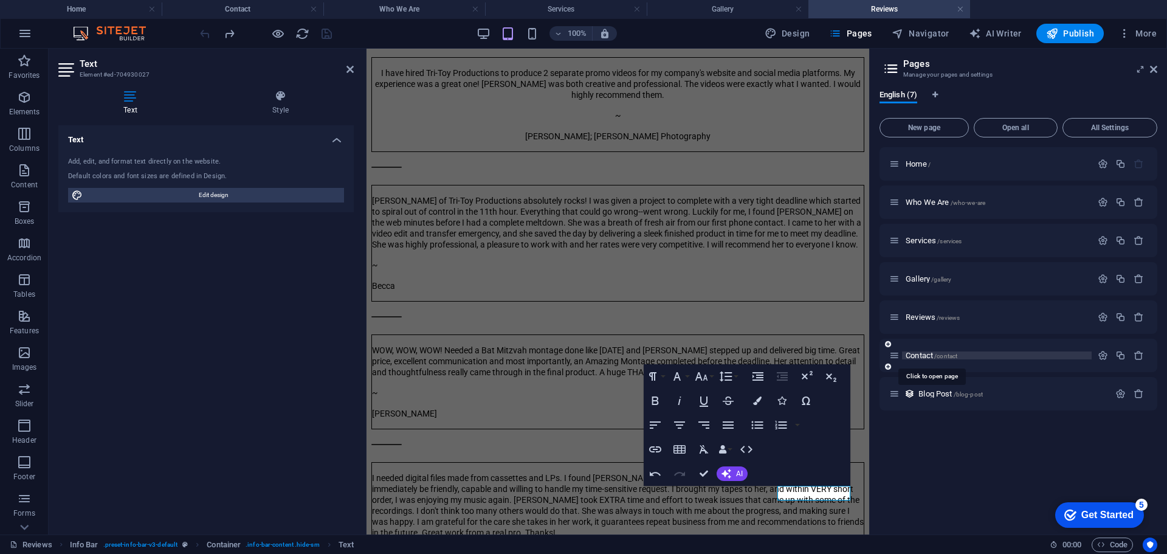
click at [918, 358] on span "Contact /contact" at bounding box center [931, 355] width 52 height 9
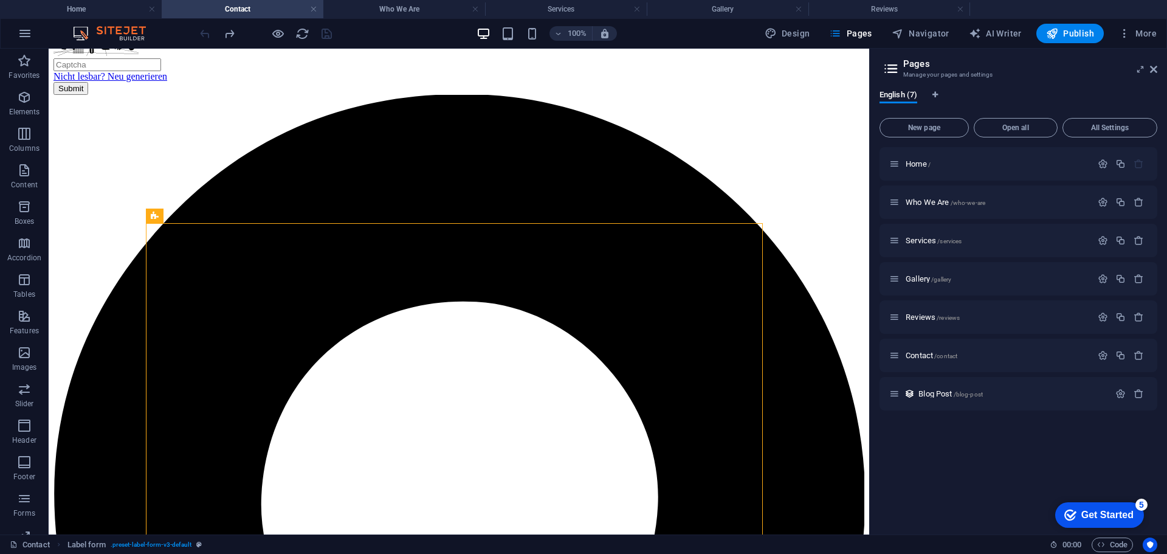
scroll to position [0, 0]
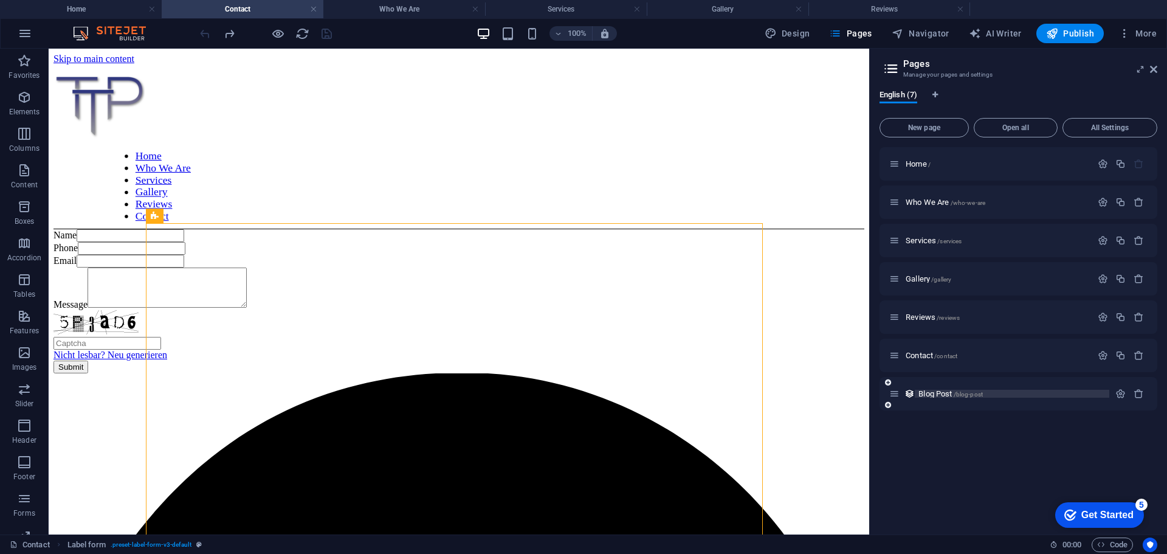
click at [945, 395] on span "Blog Post /blog-post" at bounding box center [950, 393] width 64 height 9
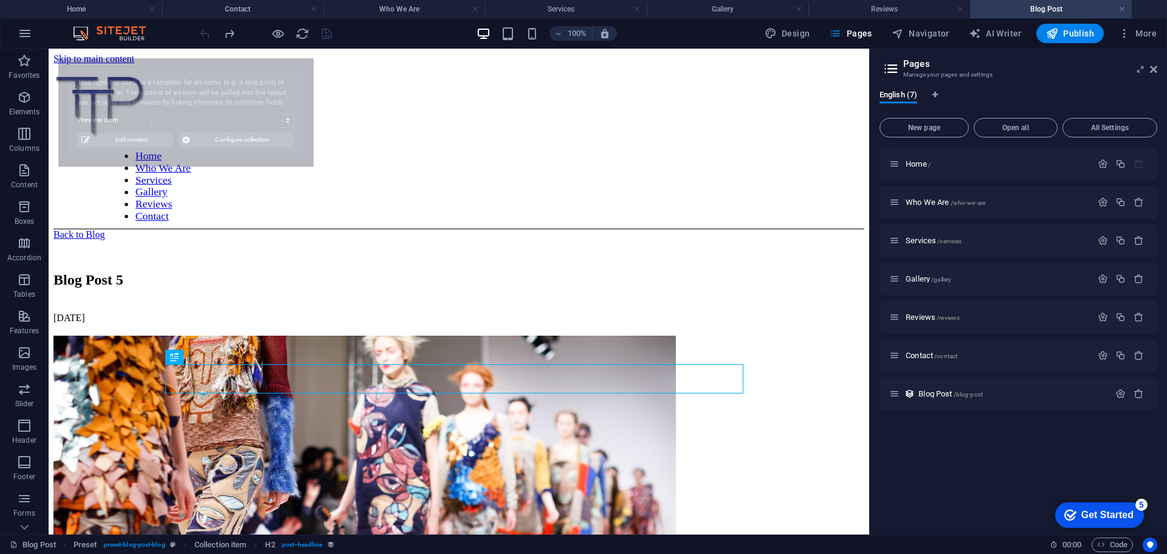
select select "681cece0081a8dbf470bf200"
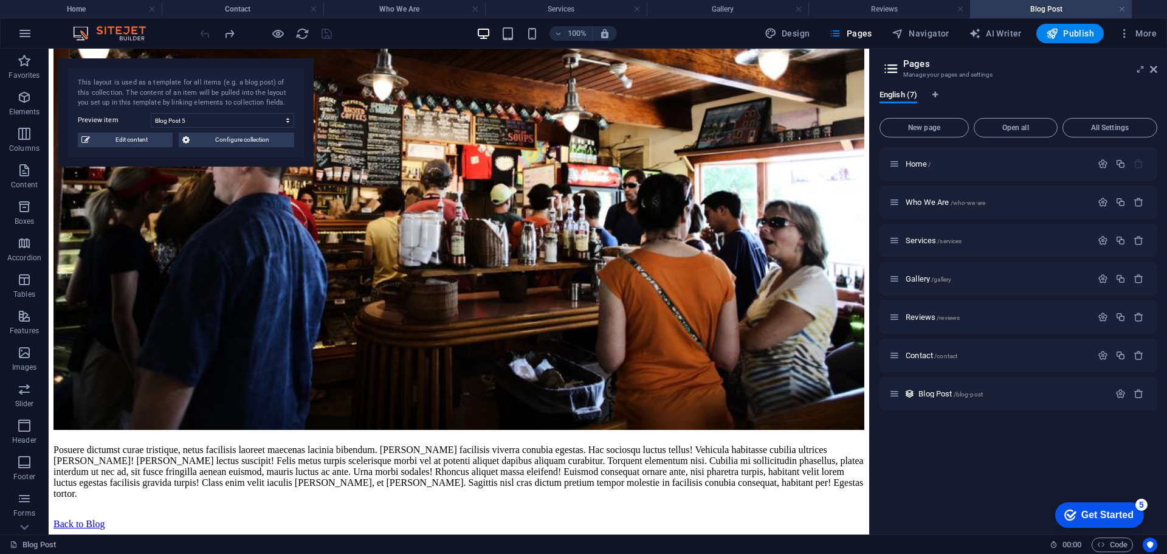
scroll to position [1603, 0]
click at [928, 357] on span "Contact /contact" at bounding box center [931, 355] width 52 height 9
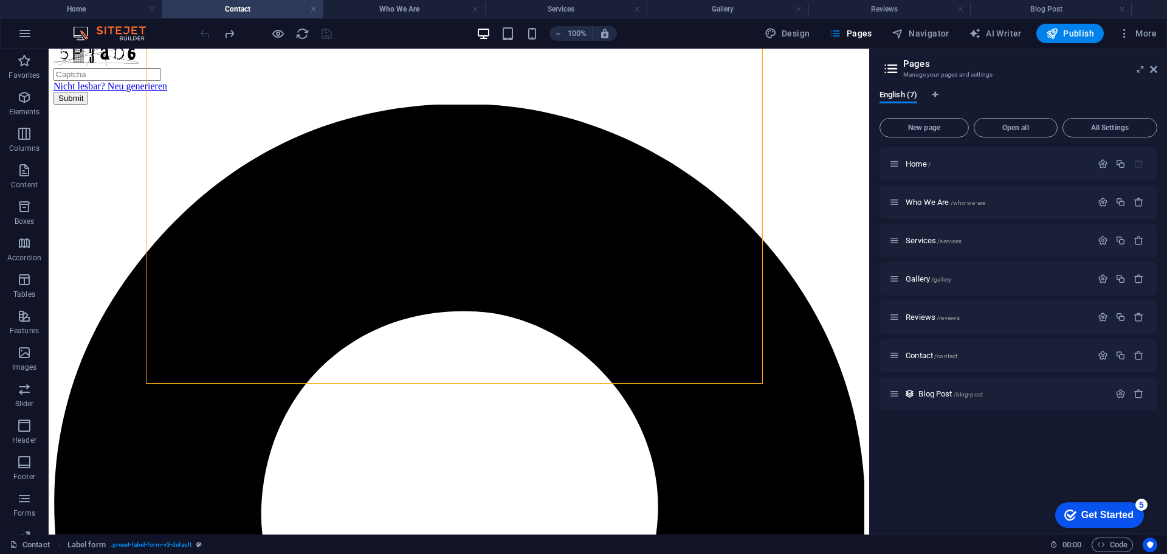
scroll to position [278, 0]
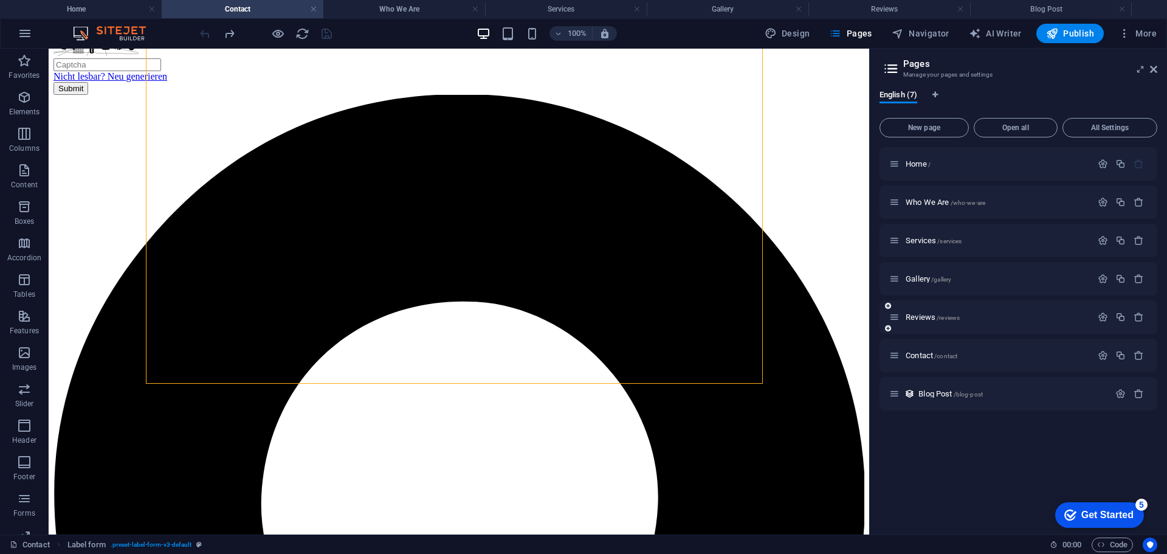
click at [918, 321] on div "Reviews /reviews" at bounding box center [990, 317] width 202 height 14
click at [919, 317] on span "Reviews /reviews" at bounding box center [932, 316] width 54 height 9
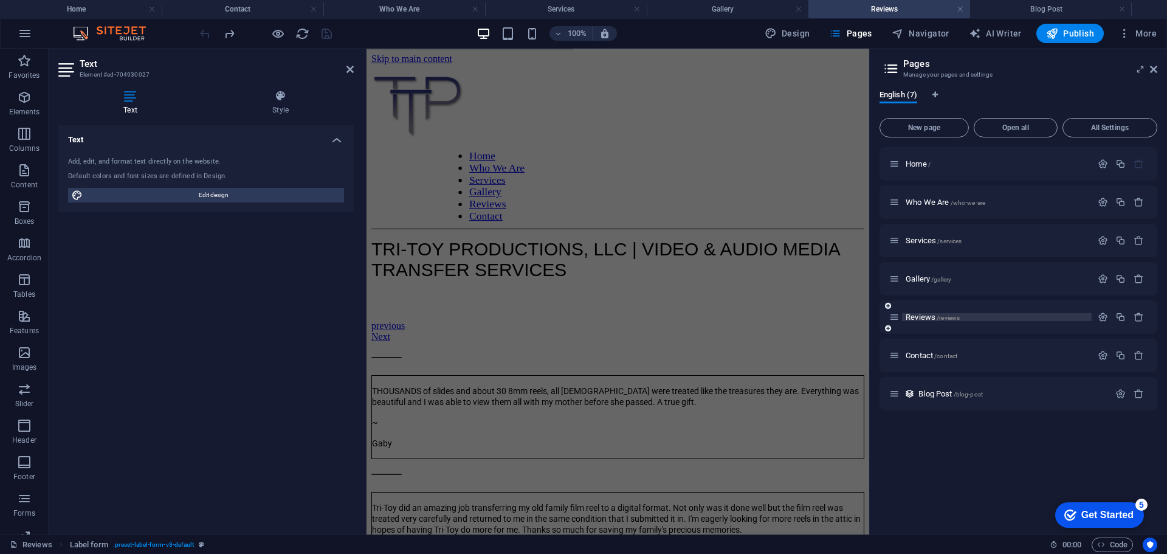
scroll to position [562, 0]
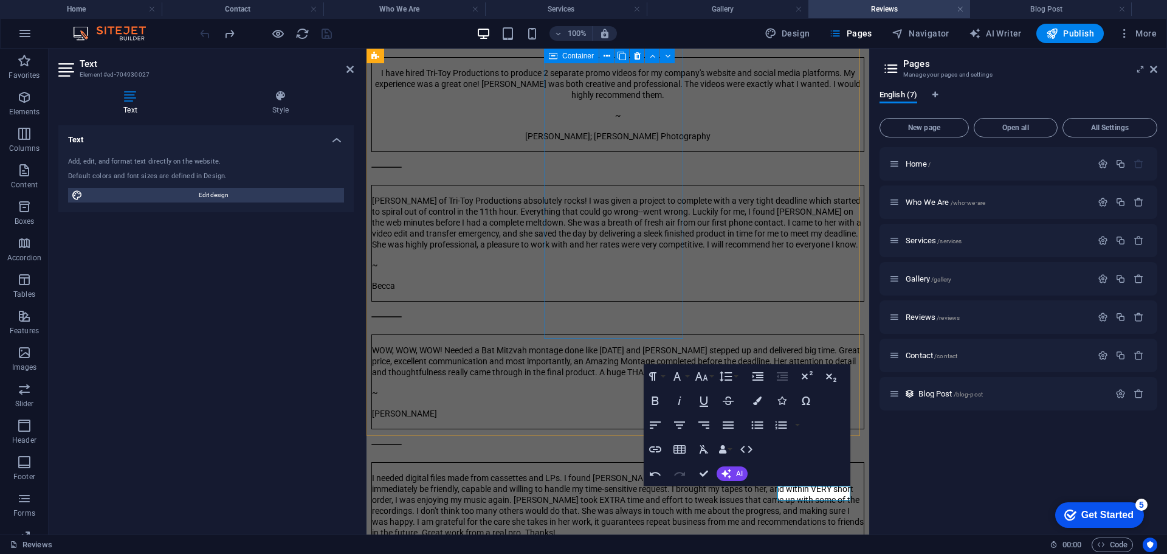
click at [586, 320] on div "WOW, WOW, WOW! Needed a Bat Mitzvah montage done like yesterday and Trish stepp…" at bounding box center [617, 365] width 493 height 128
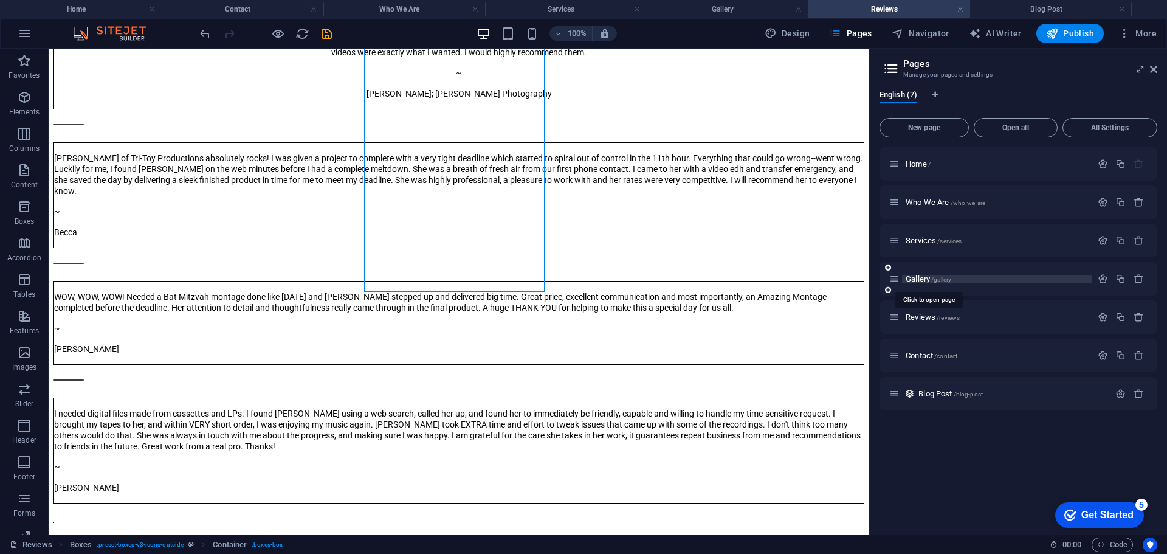
click at [922, 278] on span "Gallery /gallery" at bounding box center [928, 278] width 46 height 9
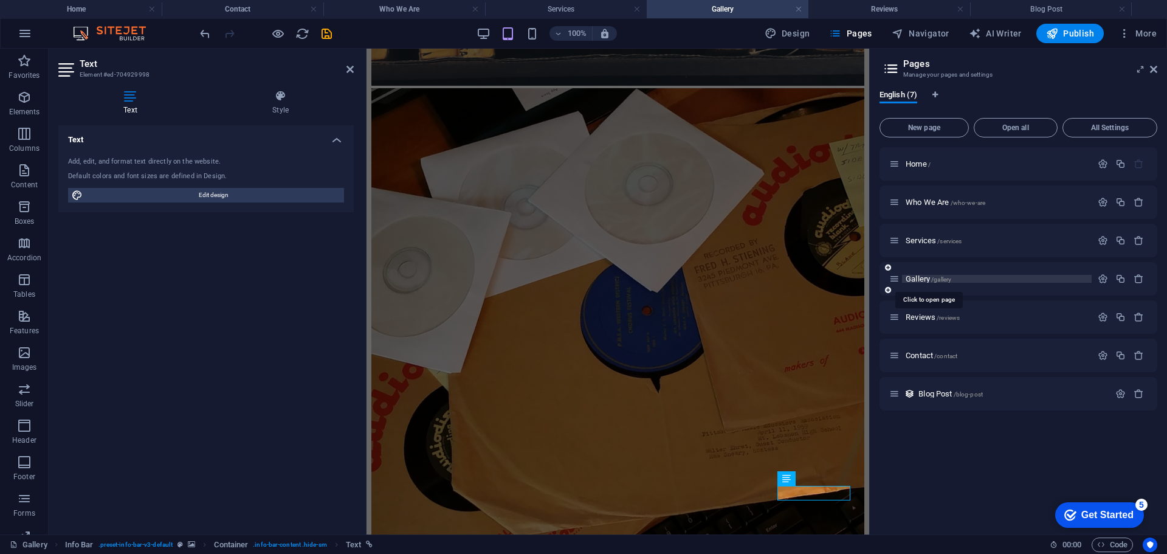
scroll to position [1747, 0]
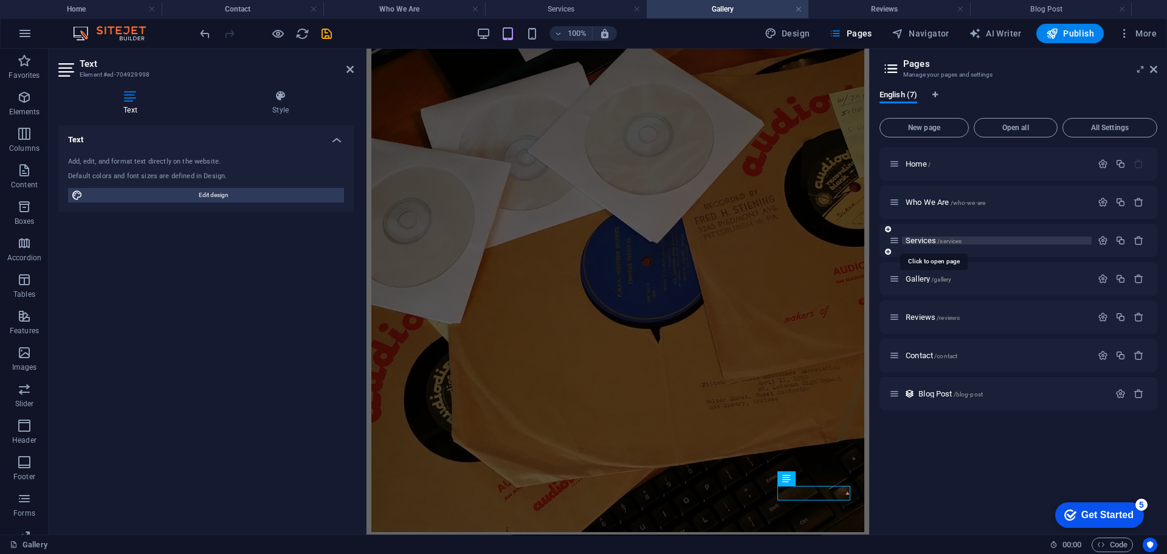
click at [927, 239] on span "Services /services" at bounding box center [933, 240] width 56 height 9
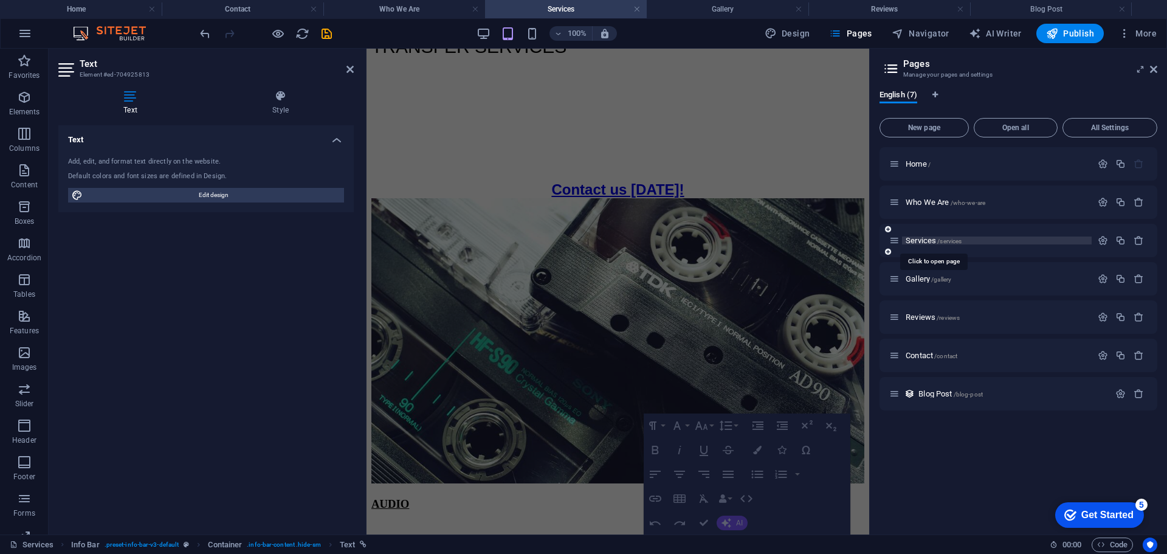
scroll to position [272, 0]
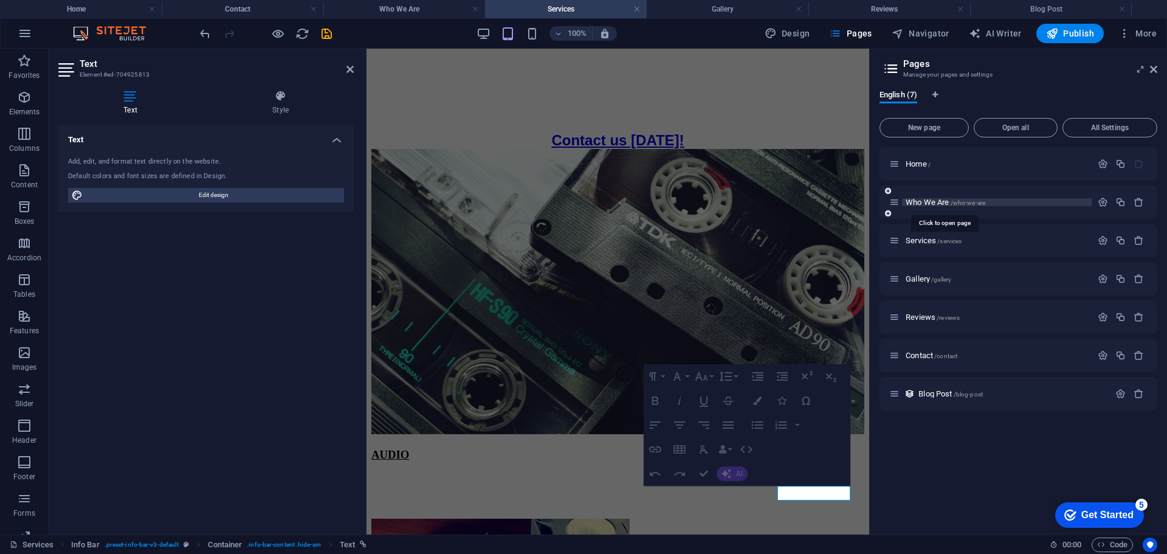
click at [936, 203] on span "Who We Are /who-we-are" at bounding box center [945, 201] width 80 height 9
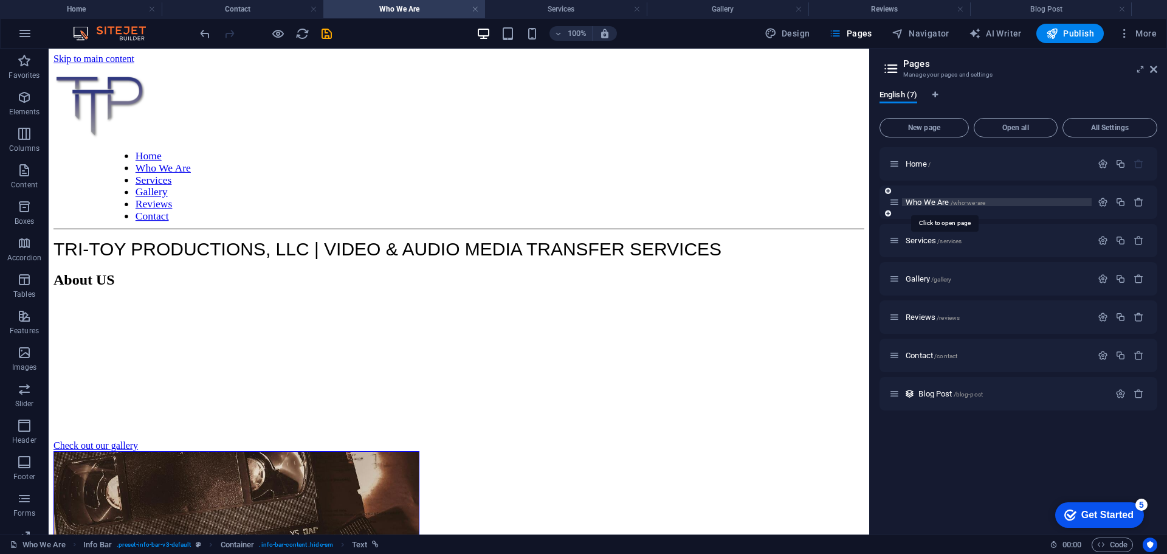
scroll to position [190, 0]
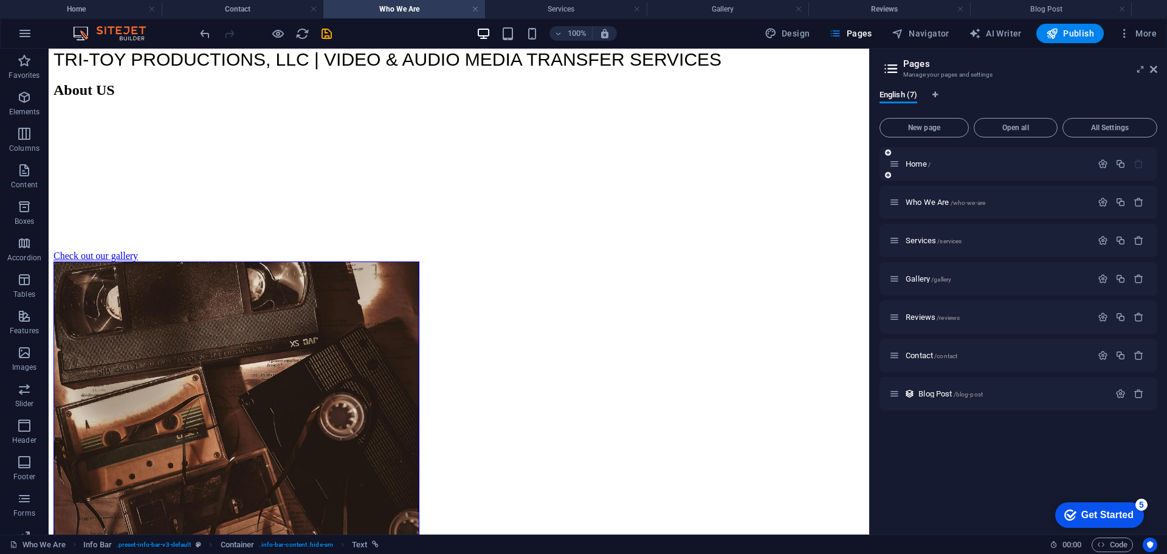
click at [927, 171] on div "Home /" at bounding box center [1018, 163] width 278 height 33
click at [921, 163] on span "Home /" at bounding box center [917, 163] width 25 height 9
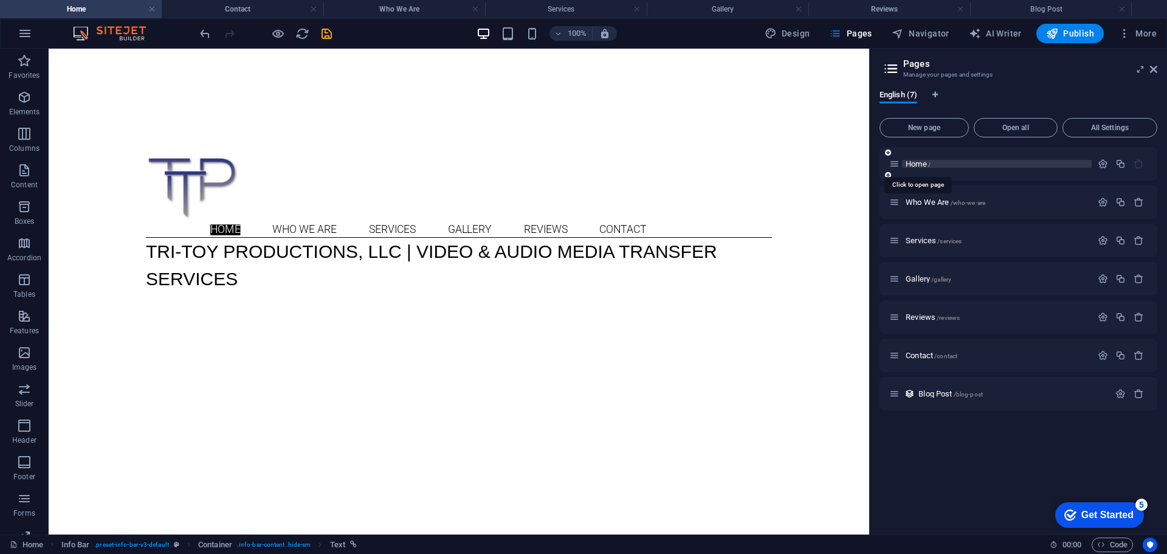
scroll to position [0, 0]
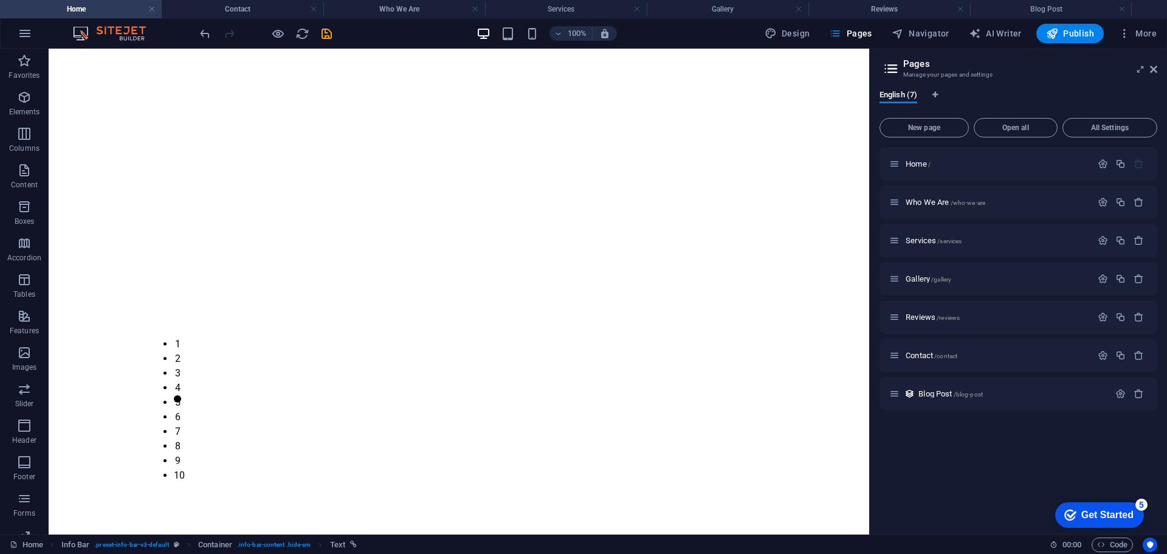
click at [935, 448] on div "Home / Who We Are /who-we-are Services /services Gallery /gallery Reviews /revi…" at bounding box center [1018, 335] width 278 height 377
click at [932, 451] on div "Home / Who We Are /who-we-are Services /services Gallery /gallery Reviews /revi…" at bounding box center [1018, 335] width 278 height 377
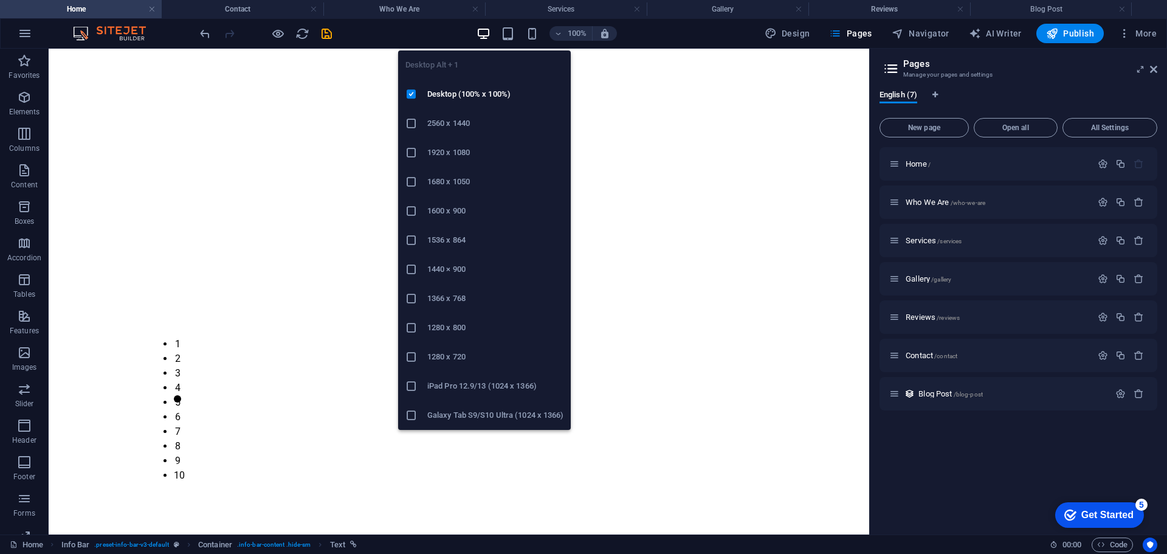
click at [487, 29] on icon "button" at bounding box center [483, 34] width 14 height 14
click at [486, 29] on icon "button" at bounding box center [483, 34] width 14 height 14
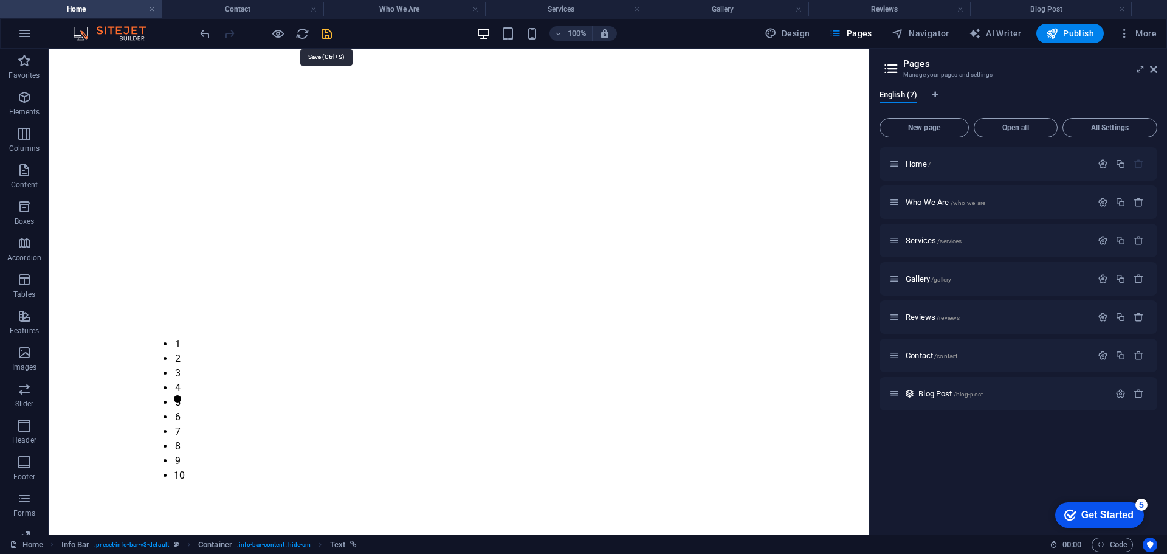
click at [324, 36] on icon "save" at bounding box center [327, 34] width 14 height 14
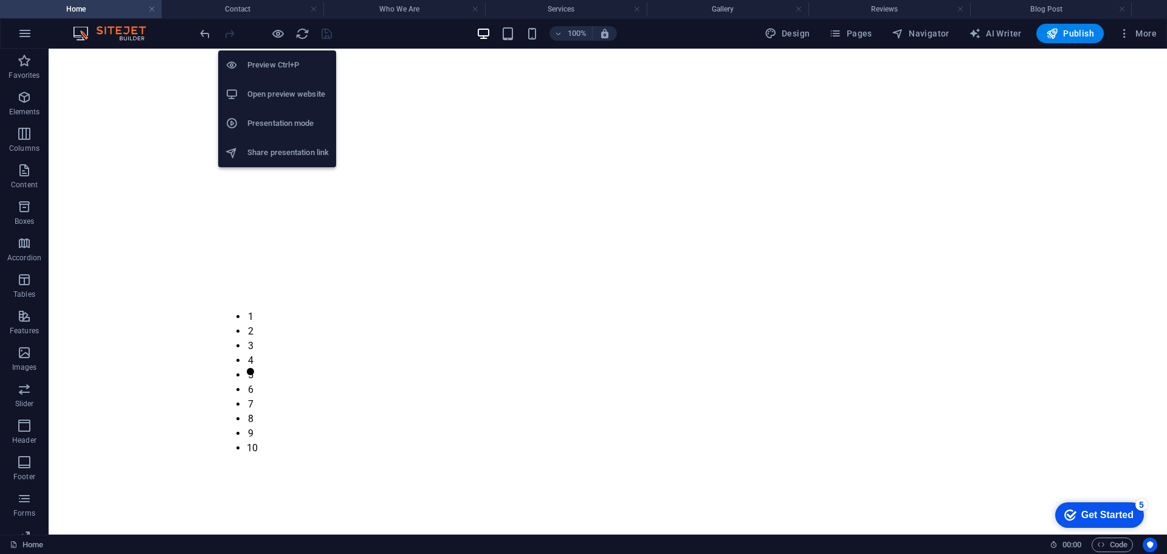
click at [270, 90] on h6 "Open preview website" at bounding box center [287, 94] width 81 height 15
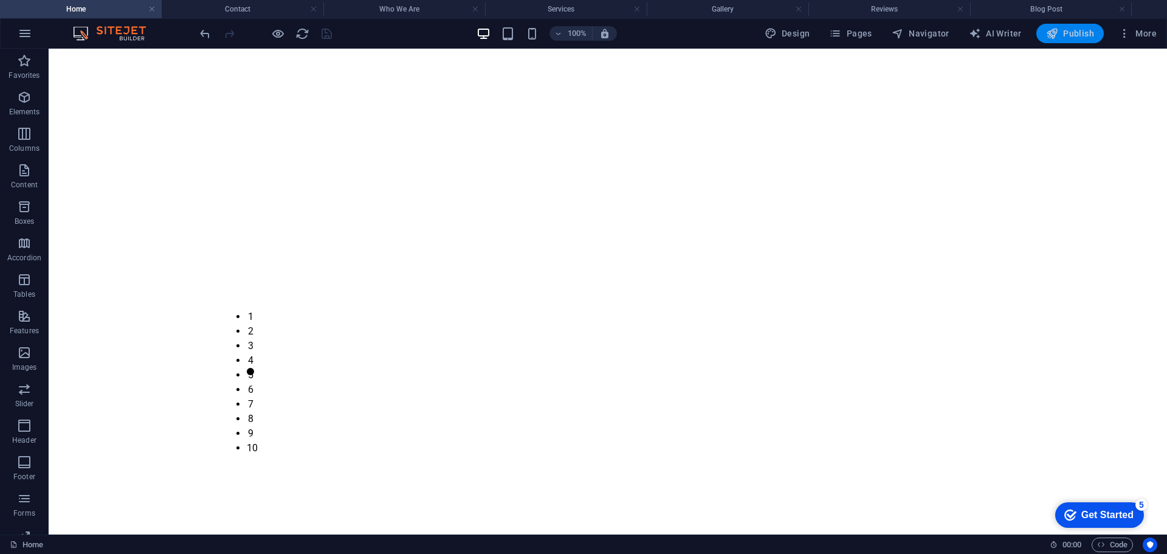
click at [1087, 32] on span "Publish" at bounding box center [1070, 33] width 48 height 12
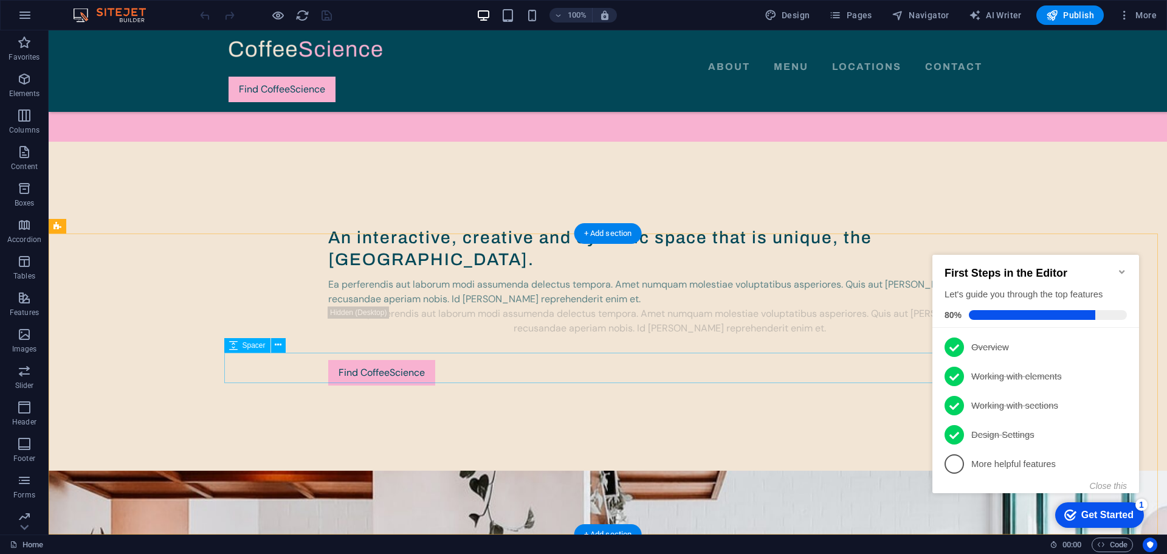
scroll to position [3657, 0]
